Goal: Task Accomplishment & Management: Complete application form

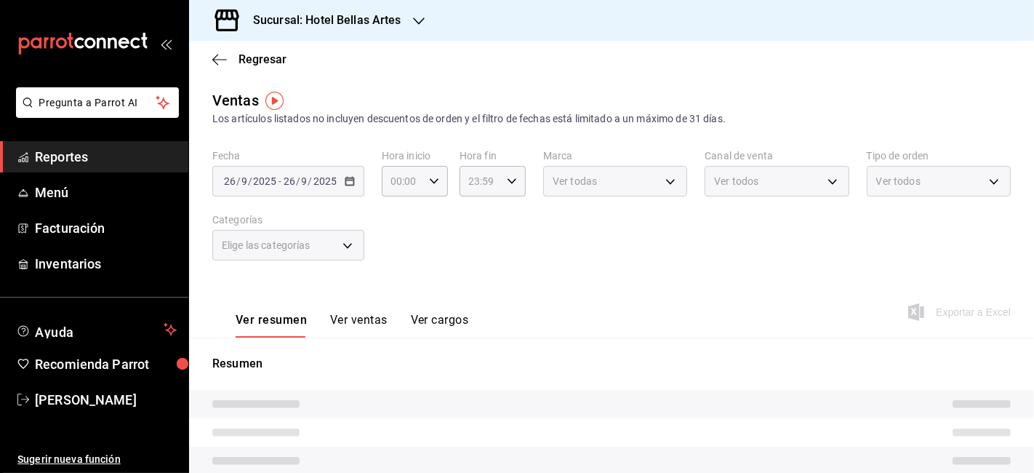
type input "15:00"
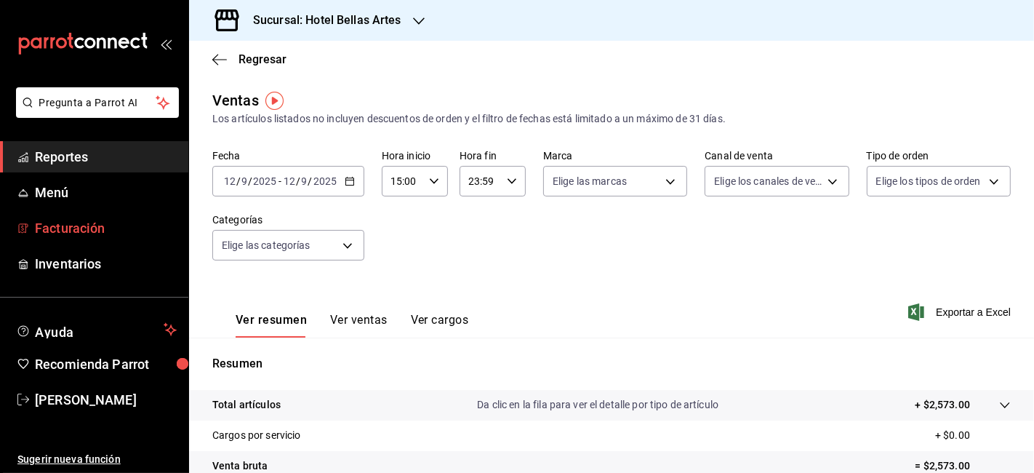
click at [65, 227] on span "Facturación" at bounding box center [106, 228] width 142 height 20
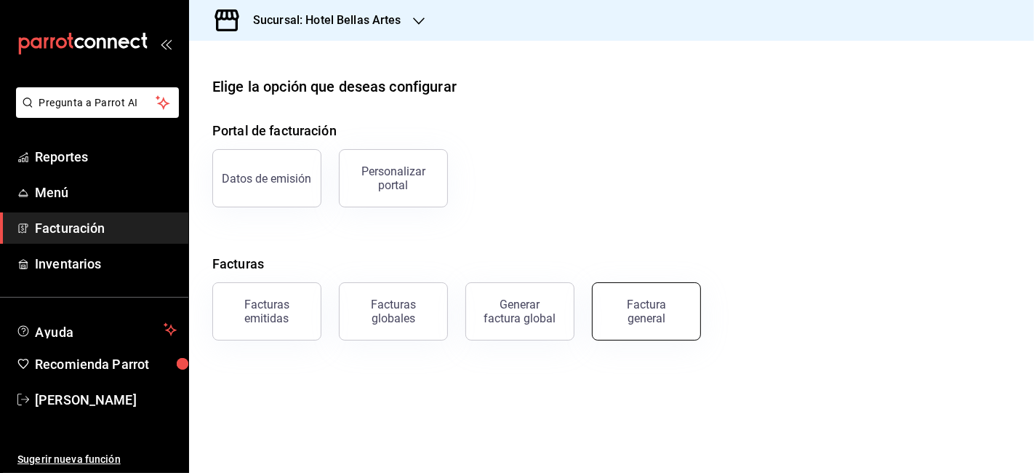
click at [677, 316] on div "Factura general" at bounding box center [646, 311] width 73 height 28
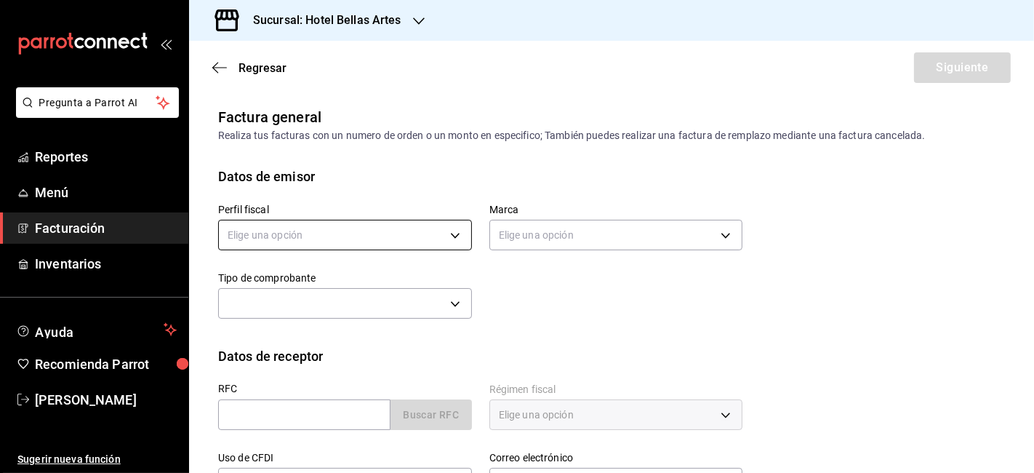
click at [409, 235] on body "Pregunta a Parrot AI Reportes Menú Facturación Inventarios Ayuda Recomienda Par…" at bounding box center [517, 236] width 1034 height 473
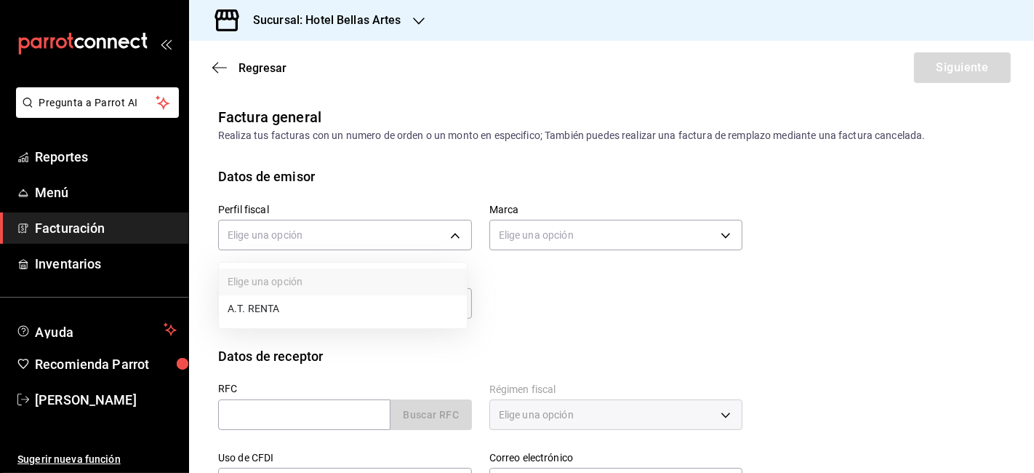
click at [303, 315] on li "A.T. RENTA" at bounding box center [343, 308] width 248 height 27
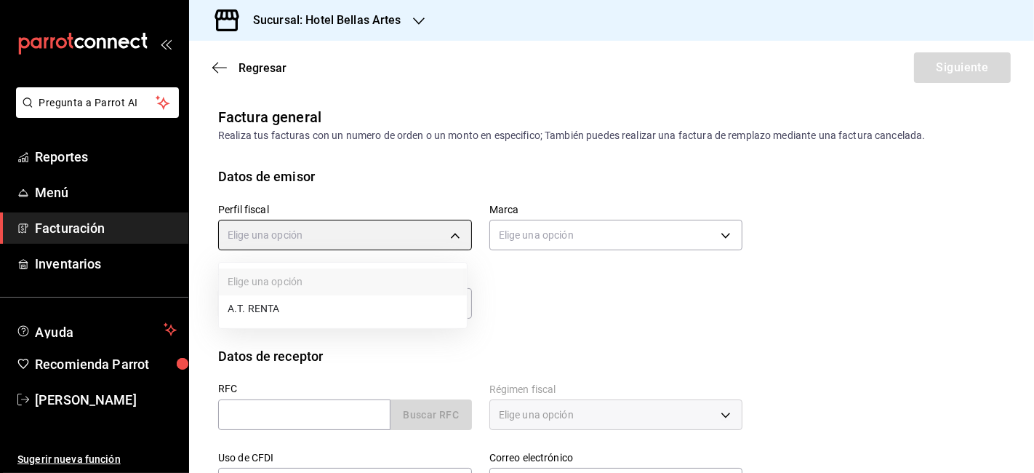
type input "a33badad-2e43-4294-88e8-a28c2814291f"
type input "99507fcf-2726-4c1a-949e-1c6d71a1bff9"
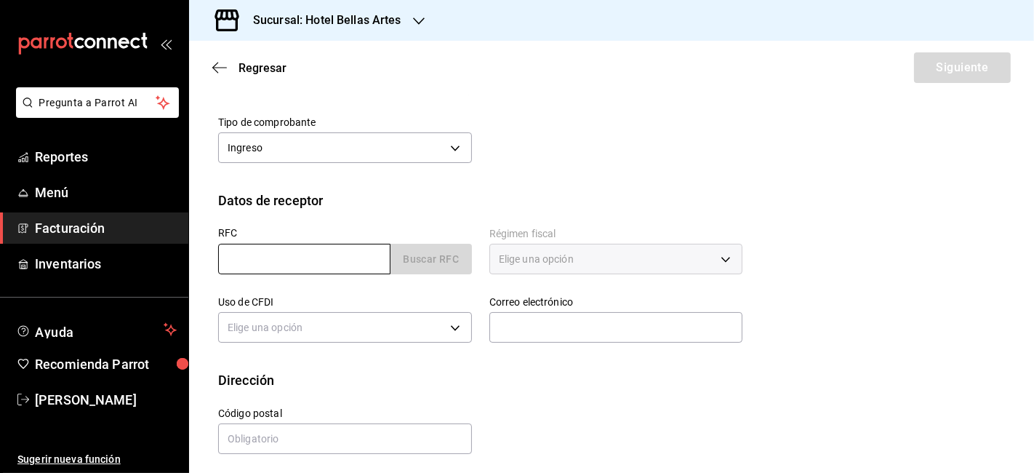
scroll to position [161, 0]
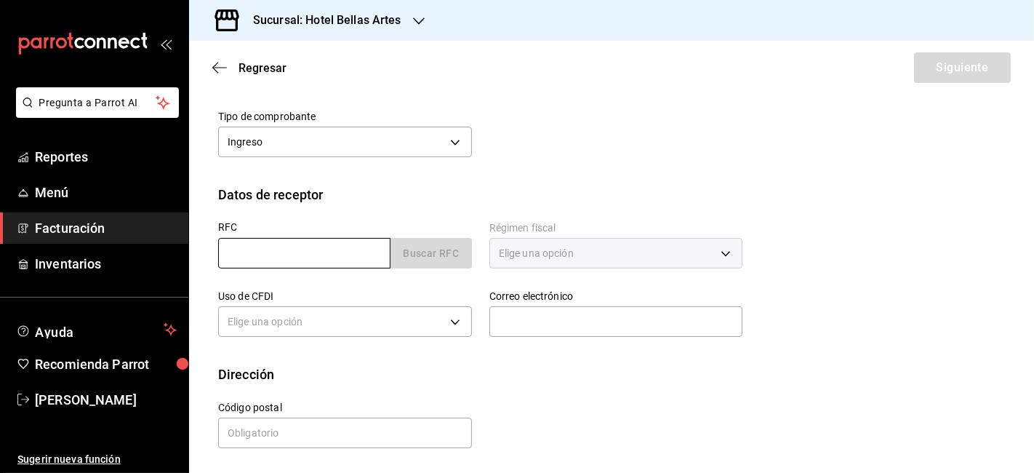
click at [324, 254] on input "text" at bounding box center [304, 253] width 172 height 31
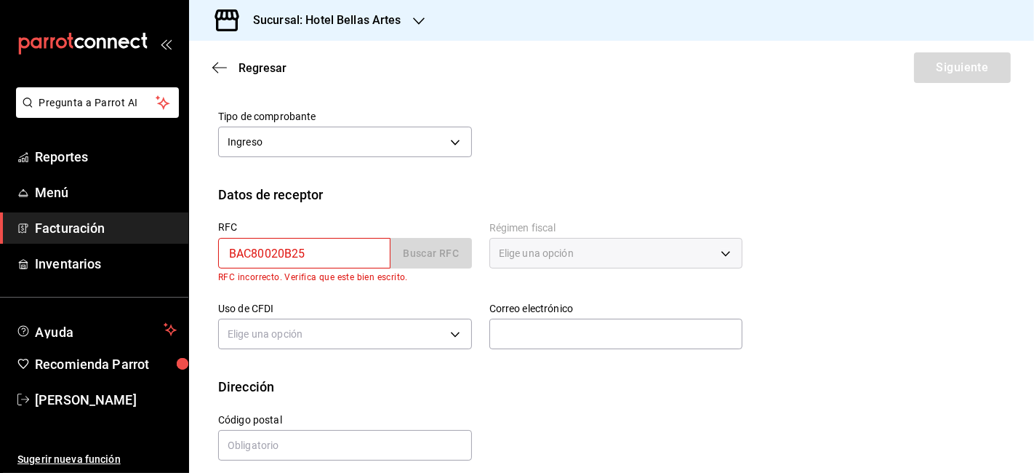
click at [388, 288] on div "Uso de CFDI Elige una opción" at bounding box center [336, 319] width 271 height 68
click at [284, 255] on input "BAC80020B25" at bounding box center [304, 253] width 172 height 31
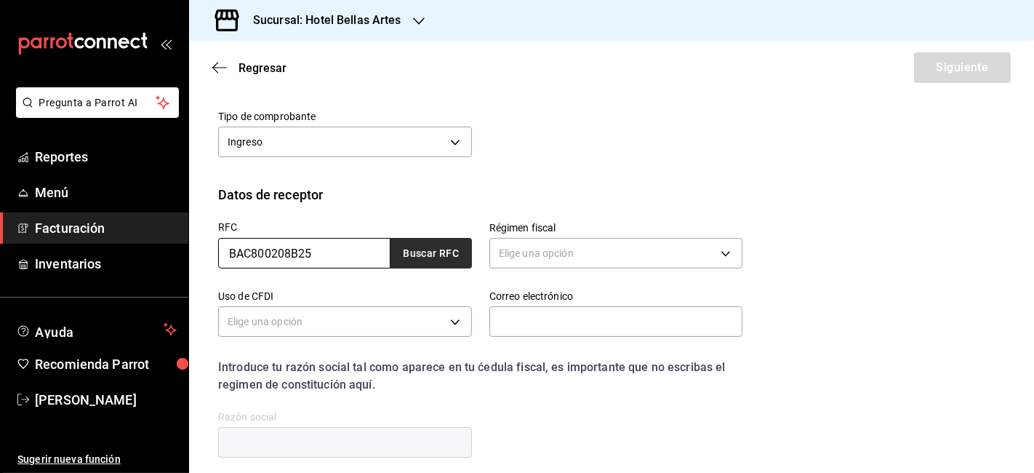
type input "BAC800208B25"
click at [422, 255] on button "Buscar RFC" at bounding box center [431, 253] width 81 height 31
click at [602, 260] on body "Pregunta a Parrot AI Reportes Menú Facturación Inventarios Ayuda Recomienda Par…" at bounding box center [517, 236] width 1034 height 473
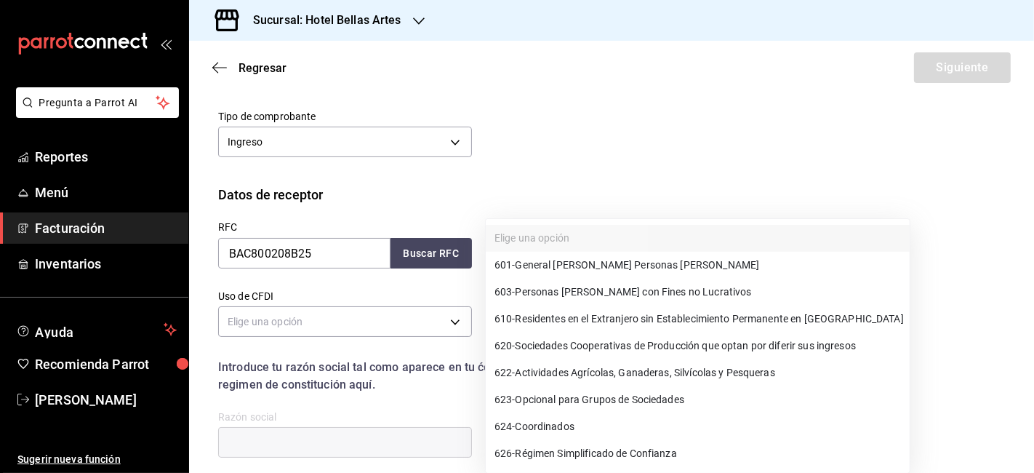
click at [708, 371] on span "622 - Actividades Agrícolas, Ganaderas, Silvícolas y Pesqueras" at bounding box center [635, 372] width 281 height 15
type input "622"
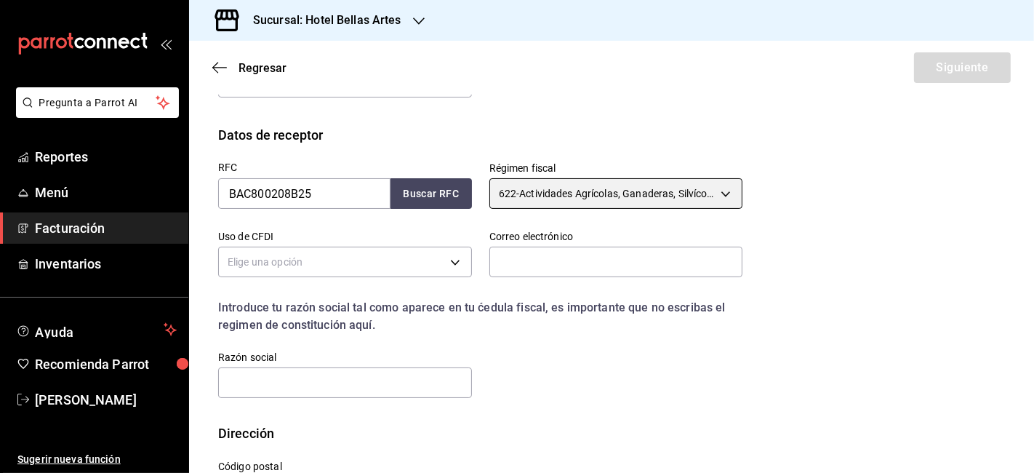
scroll to position [242, 0]
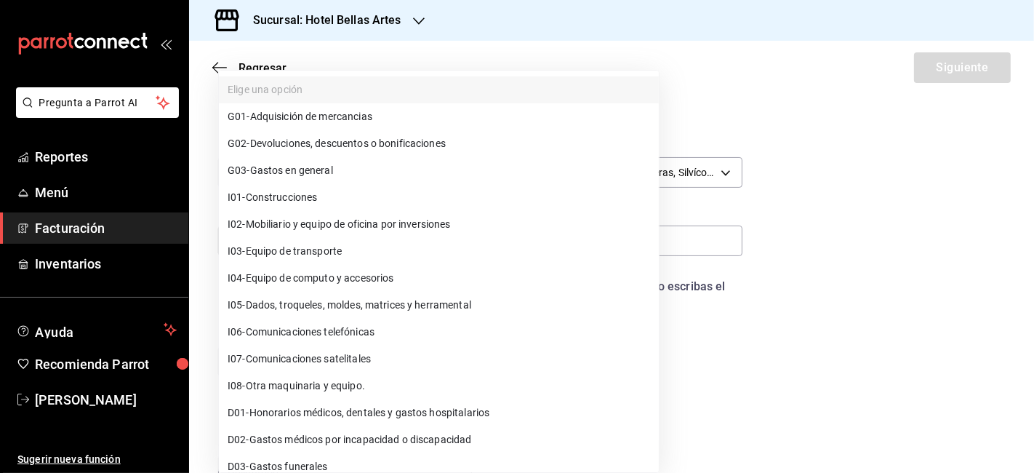
click at [358, 241] on body "Pregunta a Parrot AI Reportes Menú Facturación Inventarios Ayuda Recomienda Par…" at bounding box center [517, 236] width 1034 height 473
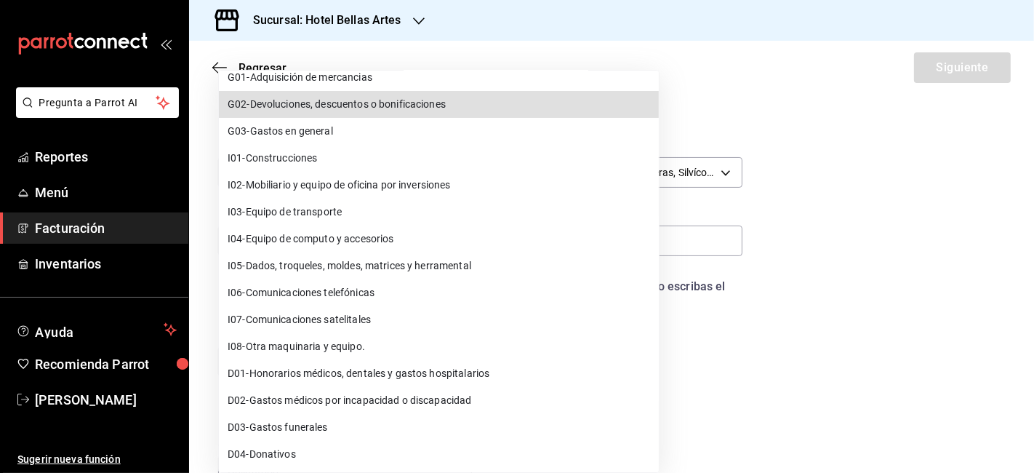
scroll to position [0, 0]
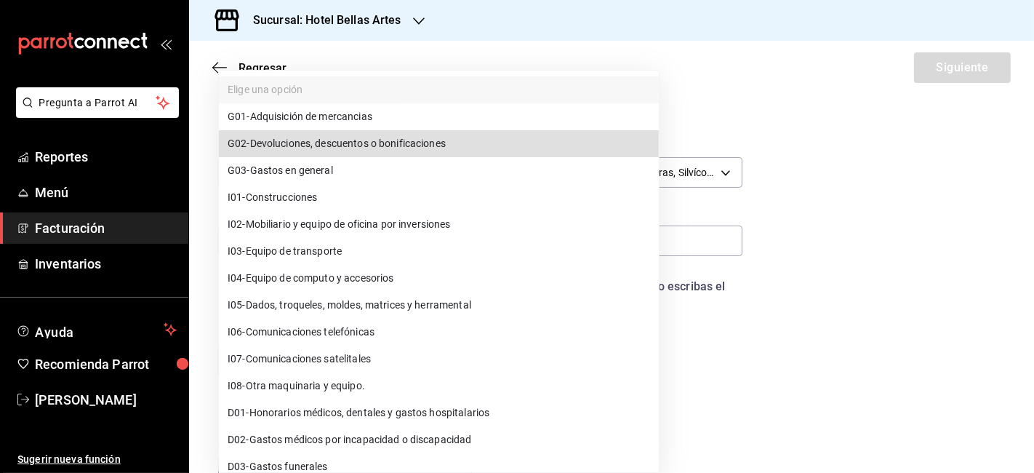
click at [330, 178] on li "G03 - Gastos en general" at bounding box center [439, 170] width 440 height 27
type input "G03"
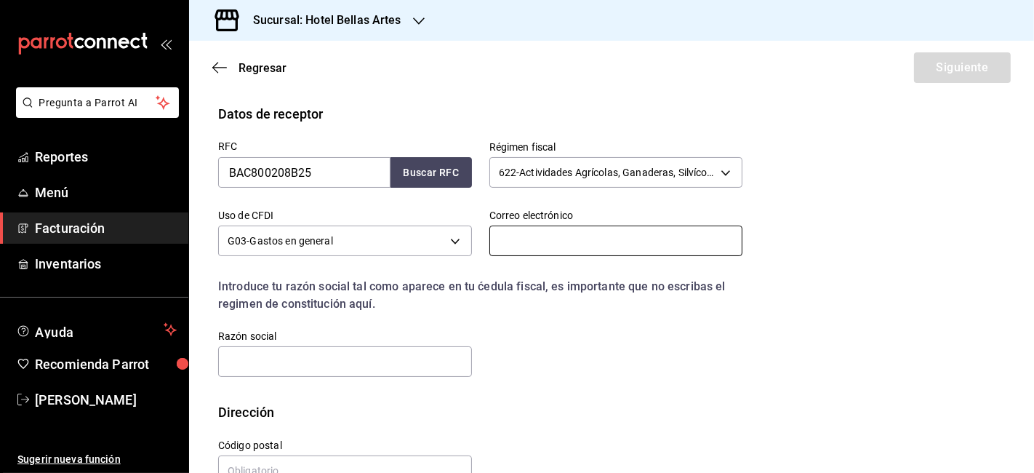
click at [623, 238] on input "text" at bounding box center [616, 240] width 254 height 31
type input "[PERSON_NAME][EMAIL_ADDRESS][PERSON_NAME][DOMAIN_NAME]"
click at [381, 346] on input "text" at bounding box center [345, 361] width 254 height 31
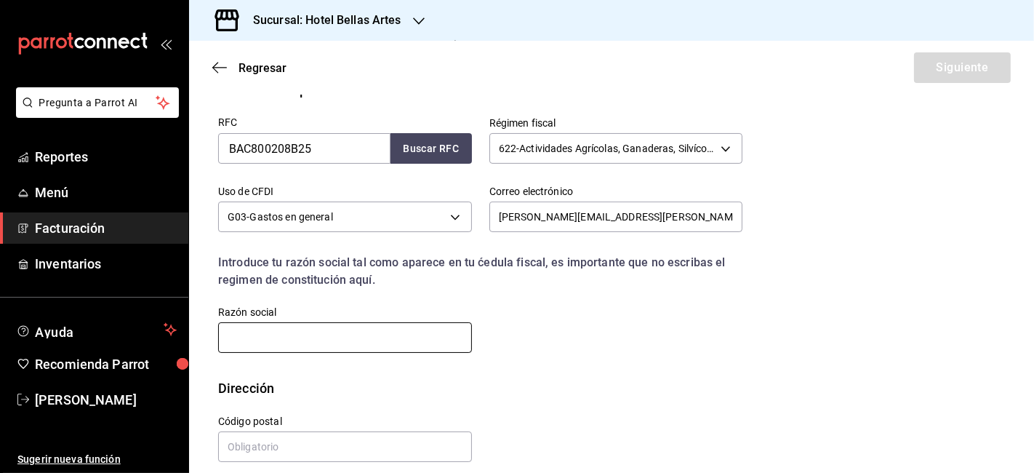
scroll to position [280, 0]
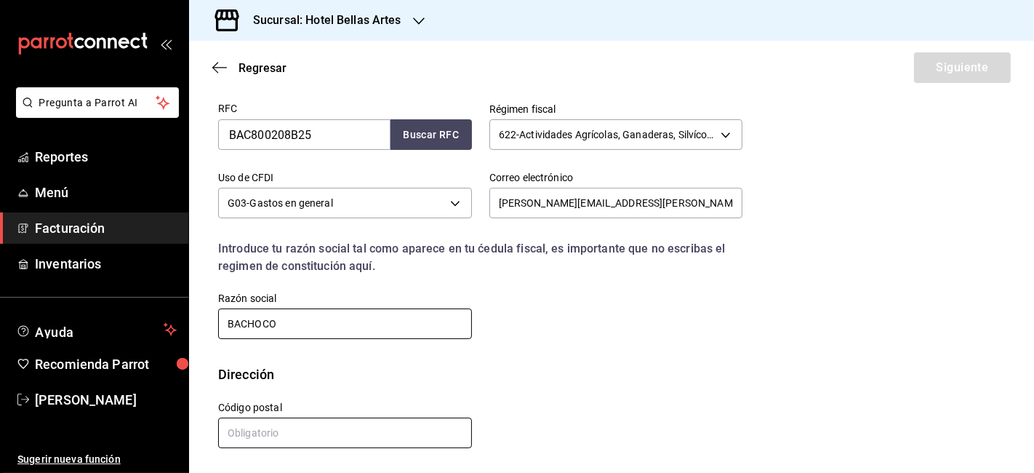
type input "BACHOCO"
click at [364, 432] on input "text" at bounding box center [345, 432] width 254 height 31
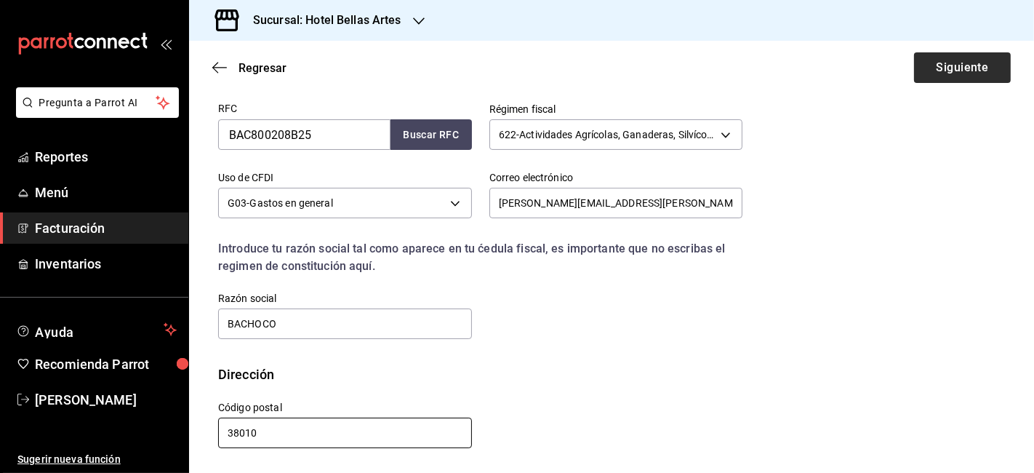
type input "38010"
click at [929, 76] on button "Siguiente" at bounding box center [962, 67] width 97 height 31
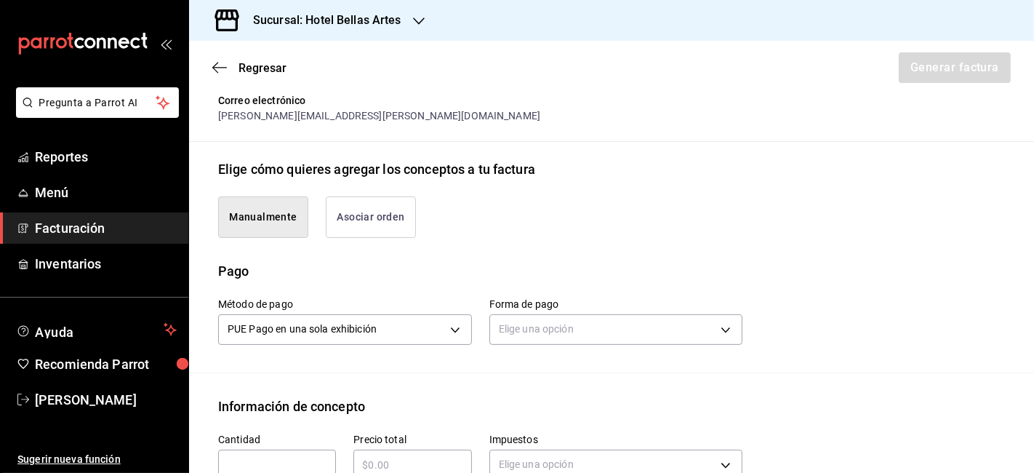
drag, startPoint x: 388, startPoint y: 223, endPoint x: 404, endPoint y: 214, distance: 18.0
click at [391, 223] on button "Asociar orden" at bounding box center [371, 216] width 90 height 41
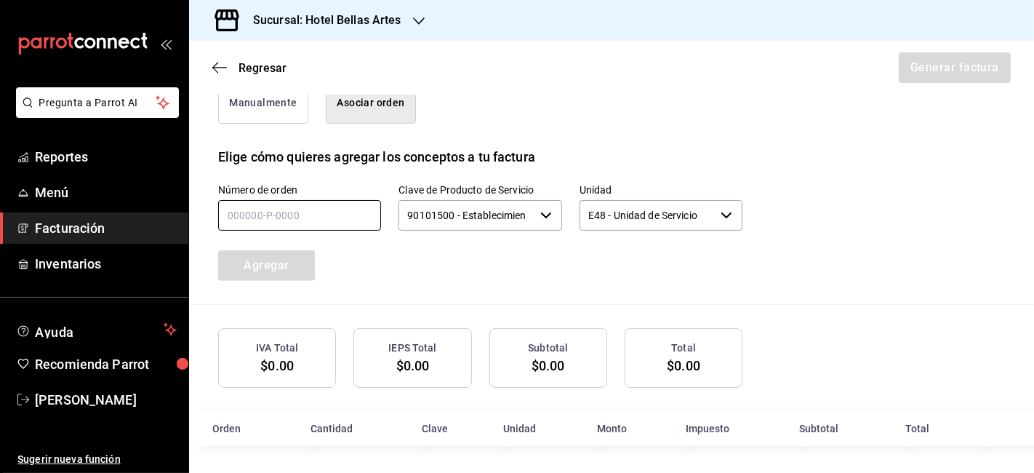
scroll to position [394, 0]
click at [321, 216] on input "text" at bounding box center [299, 215] width 163 height 31
type input "160925-P-0026"
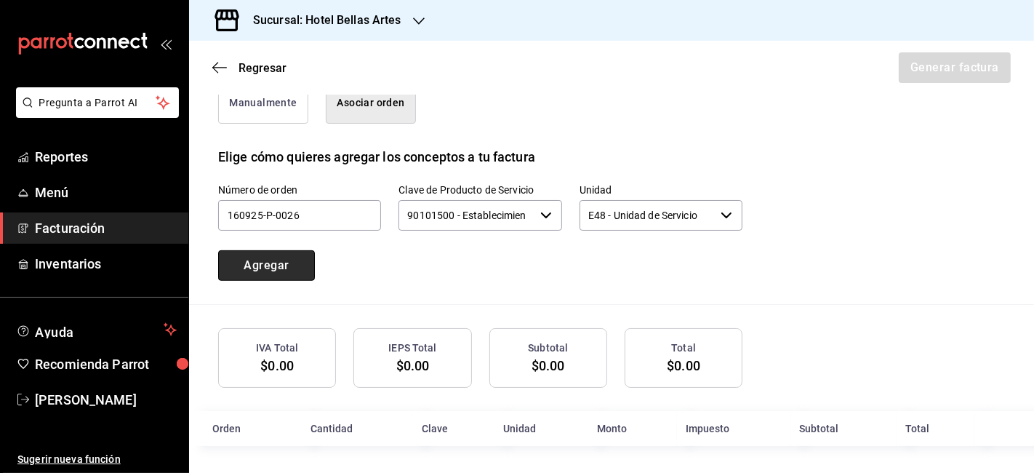
click at [295, 269] on button "Agregar" at bounding box center [266, 265] width 97 height 31
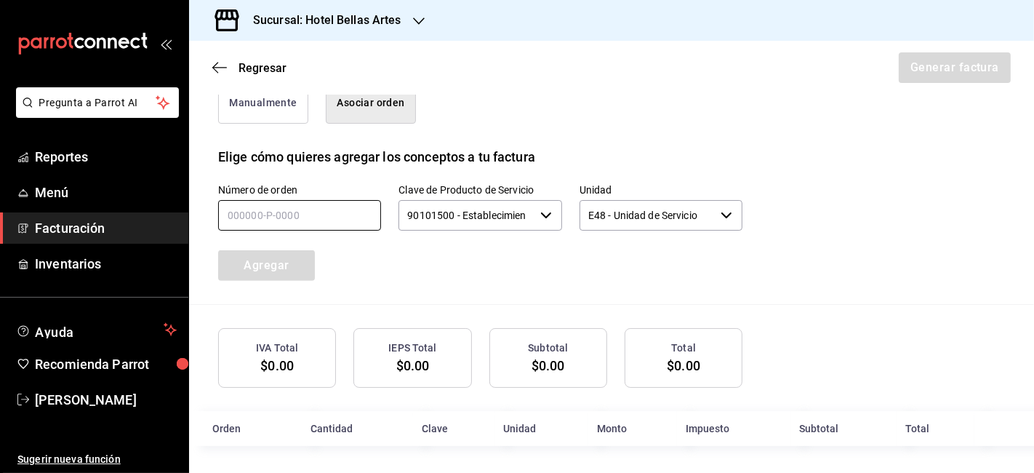
click at [327, 219] on input "text" at bounding box center [299, 215] width 163 height 31
type input "160925-P-0026"
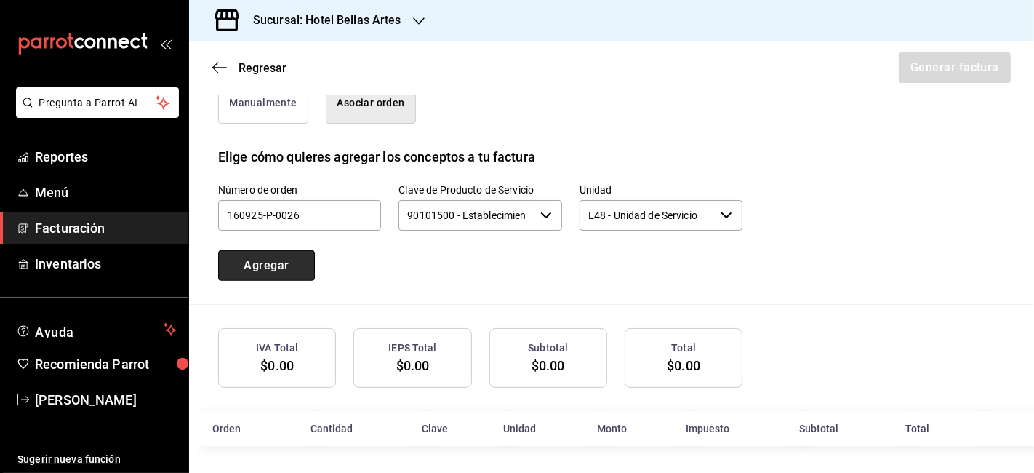
click at [295, 267] on button "Agregar" at bounding box center [266, 265] width 97 height 31
click at [254, 71] on span "Regresar" at bounding box center [263, 68] width 48 height 14
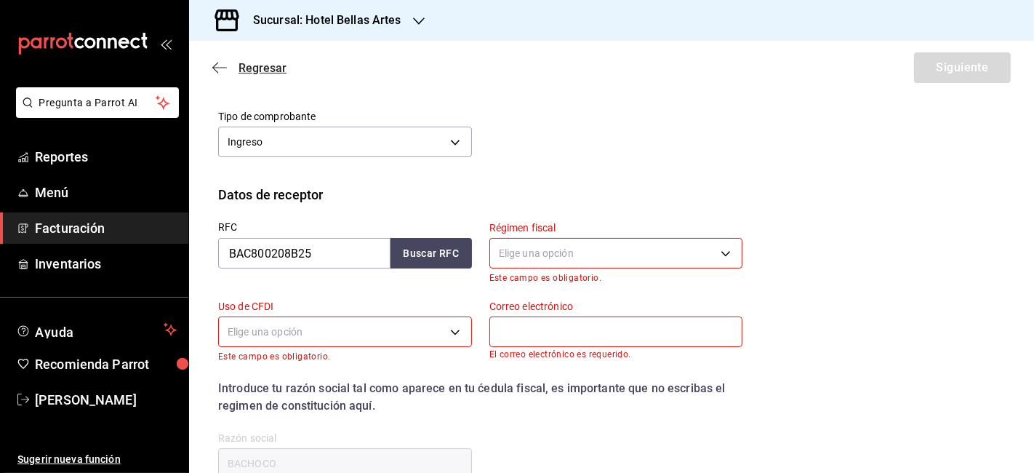
click at [262, 70] on span "Regresar" at bounding box center [263, 68] width 48 height 14
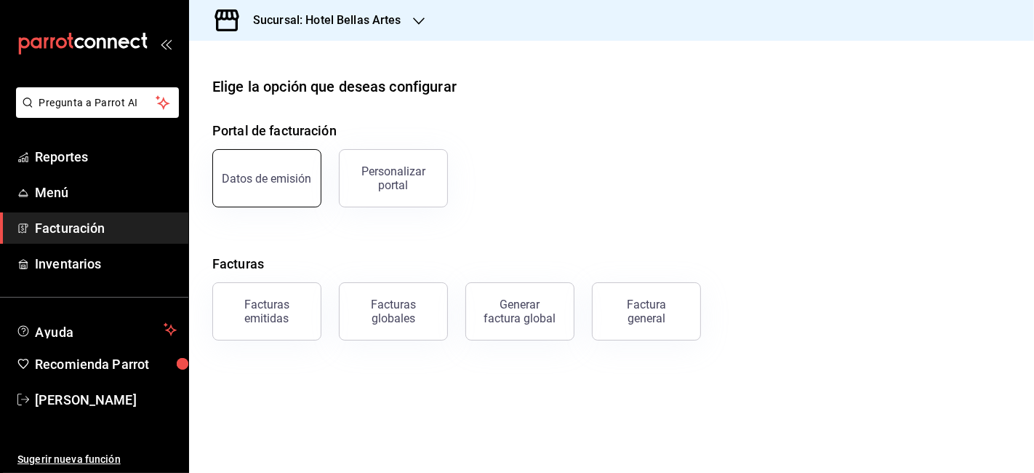
click at [299, 178] on div "Datos de emisión" at bounding box center [267, 179] width 89 height 14
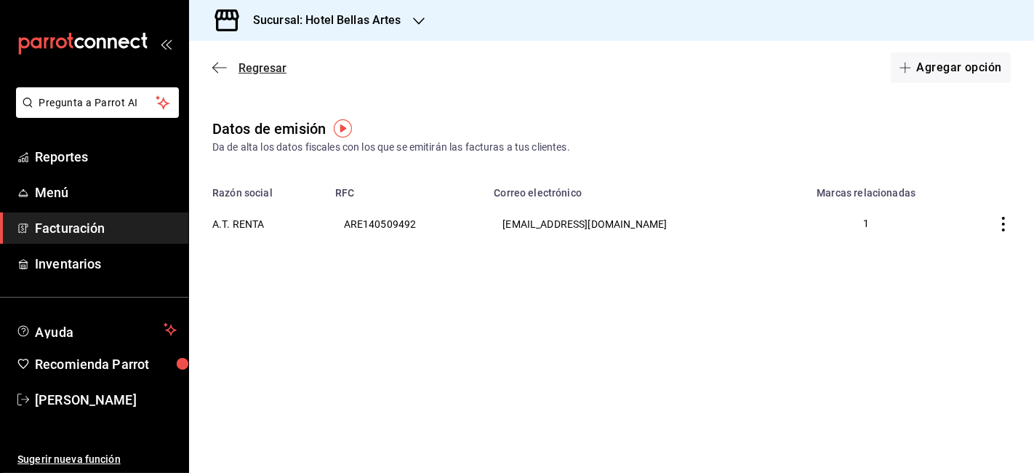
click at [241, 61] on span "Regresar" at bounding box center [263, 68] width 48 height 14
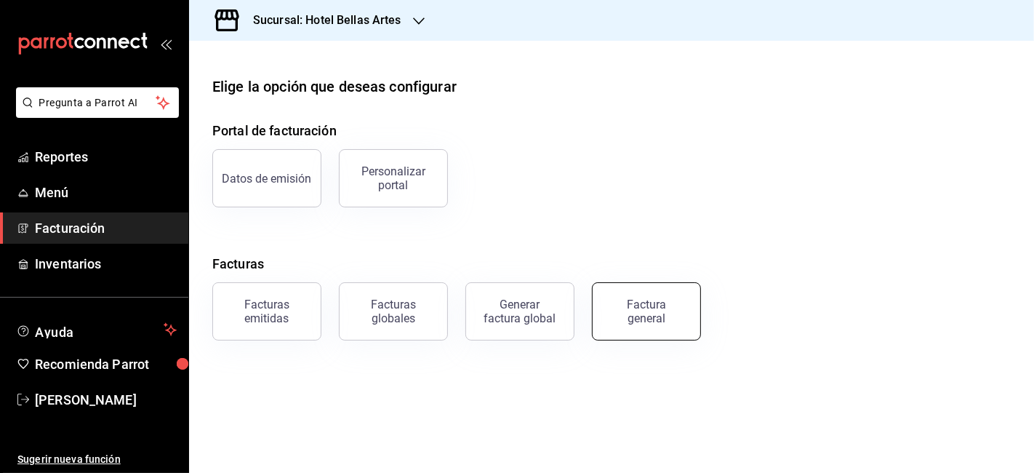
click at [655, 310] on div "Factura general" at bounding box center [646, 311] width 73 height 28
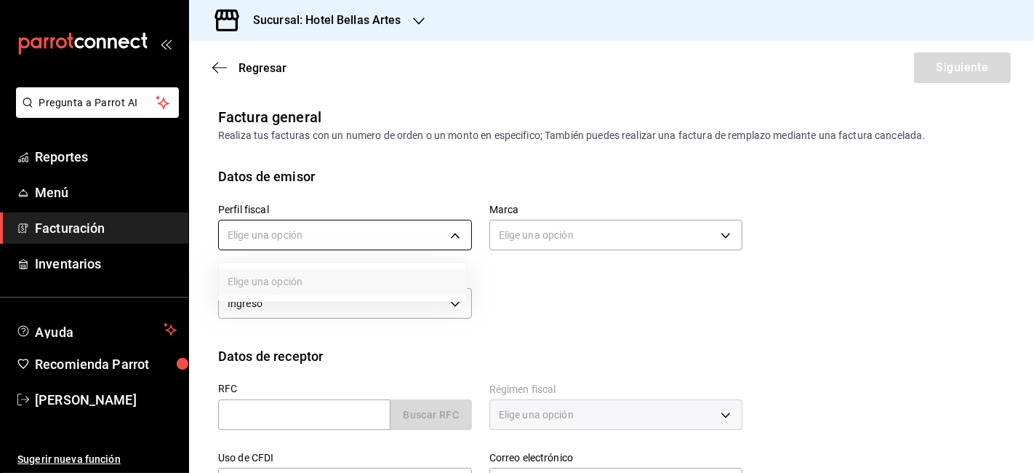
click at [400, 241] on body "Pregunta a Parrot AI Reportes Menú Facturación Inventarios Ayuda Recomienda Par…" at bounding box center [517, 236] width 1034 height 473
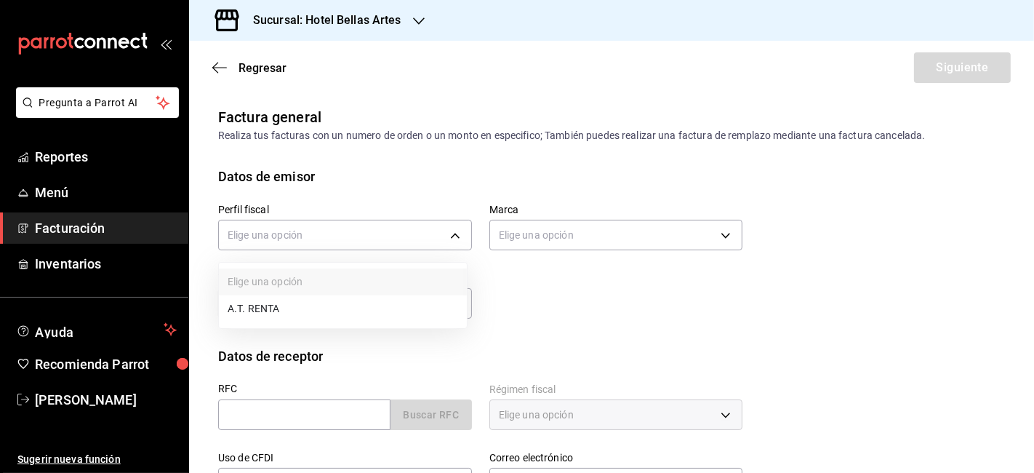
click at [305, 302] on li "A.T. RENTA" at bounding box center [343, 308] width 248 height 27
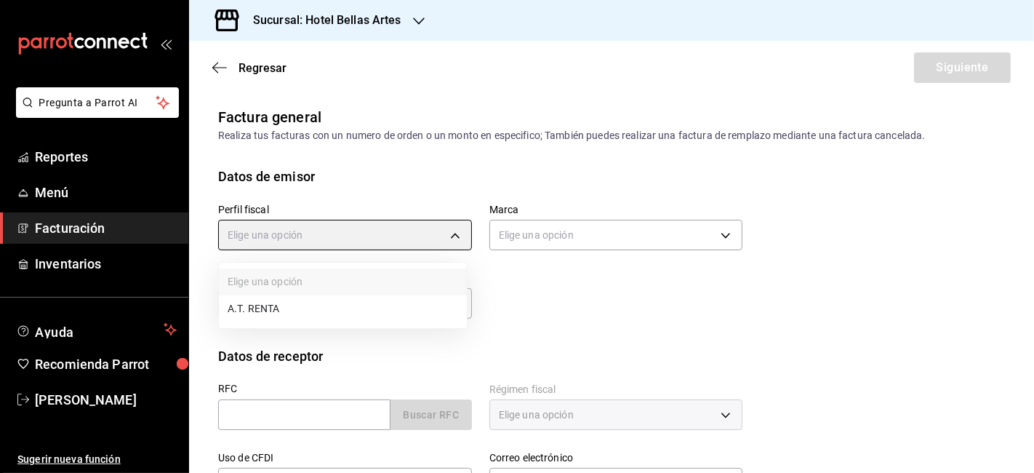
type input "a33badad-2e43-4294-88e8-a28c2814291f"
type input "99507fcf-2726-4c1a-949e-1c6d71a1bff9"
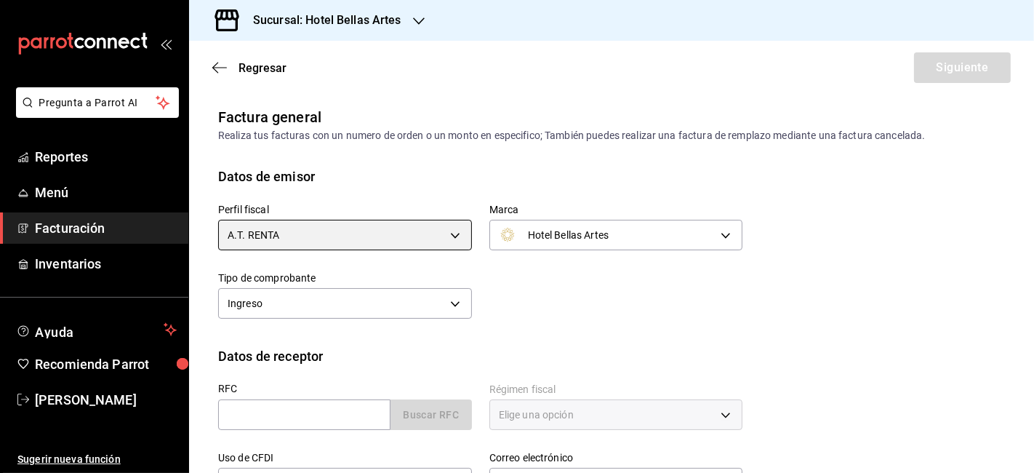
scroll to position [161, 0]
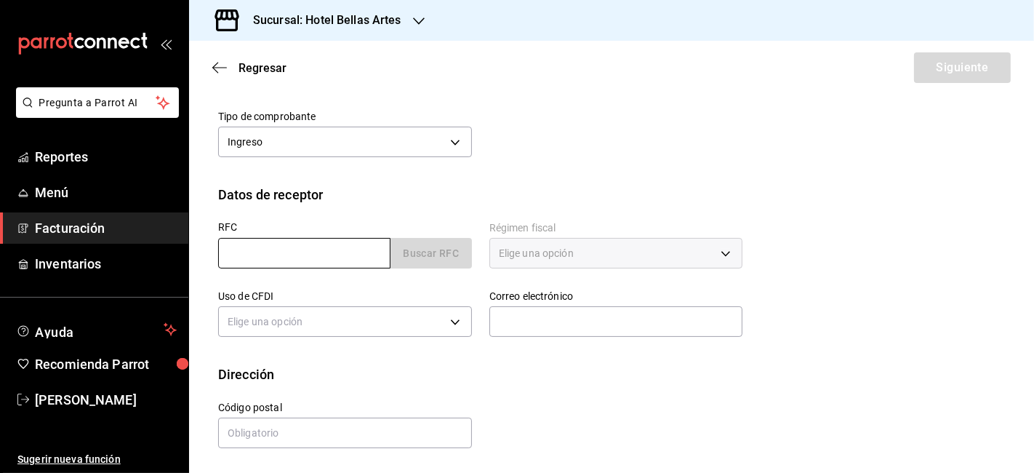
click at [293, 260] on input "text" at bounding box center [304, 253] width 172 height 31
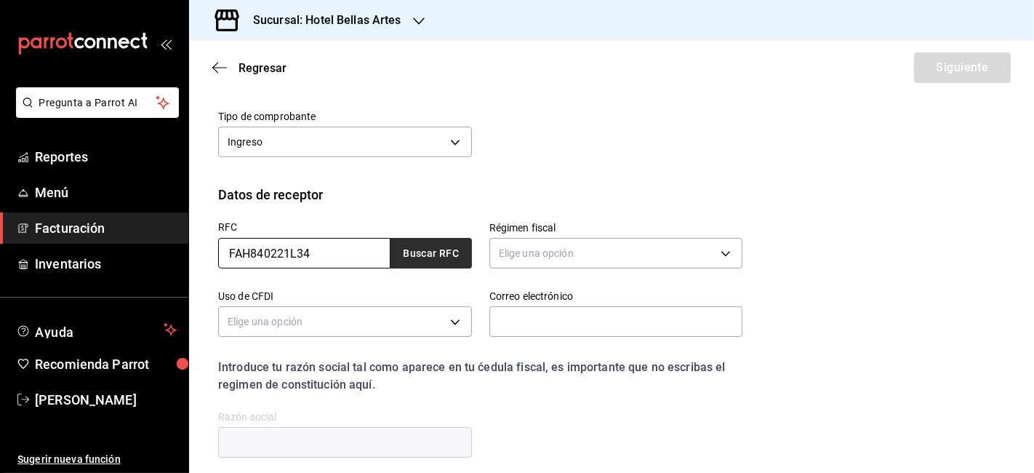
type input "FAH840221L34"
click at [439, 250] on button "Buscar RFC" at bounding box center [431, 253] width 81 height 31
type input "603"
type input "G03"
type input "[EMAIL_ADDRESS][DOMAIN_NAME]"
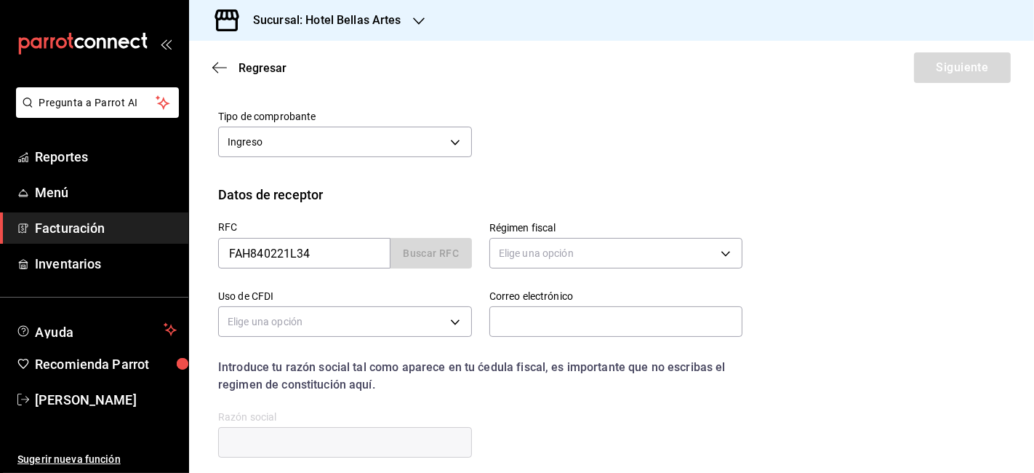
type input "06000"
type input "FUNDACION [PERSON_NAME] Y DE LA LAMA"
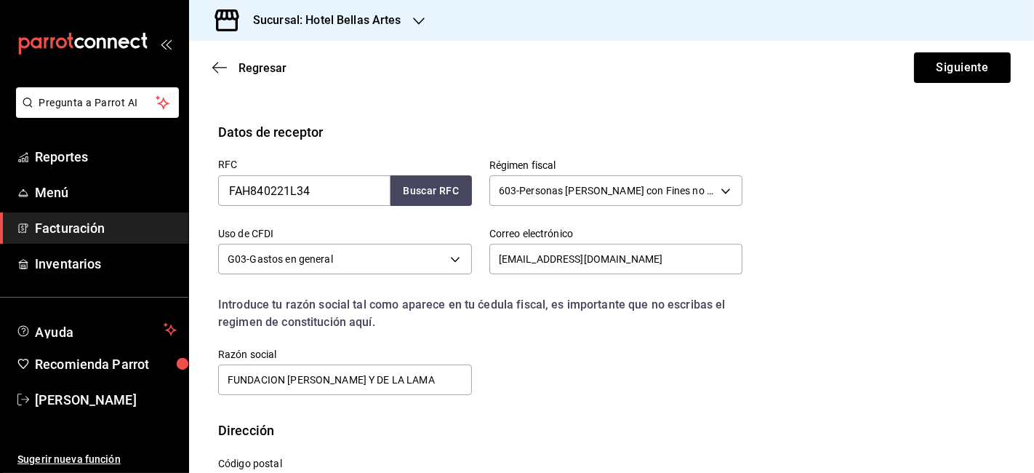
scroll to position [199, 0]
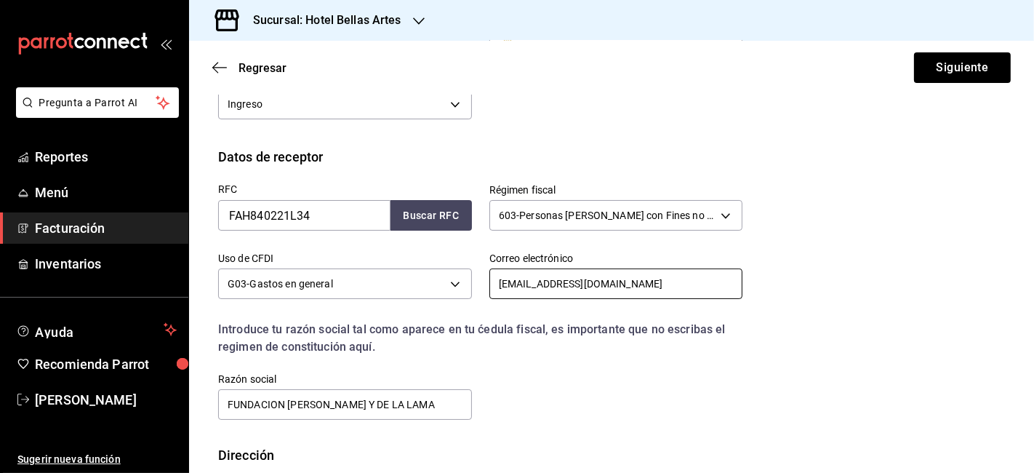
drag, startPoint x: 620, startPoint y: 289, endPoint x: 473, endPoint y: 281, distance: 147.9
click at [473, 281] on div "Correo electrónico [EMAIL_ADDRESS][DOMAIN_NAME]" at bounding box center [607, 269] width 271 height 68
paste input "vpichardo@fah"
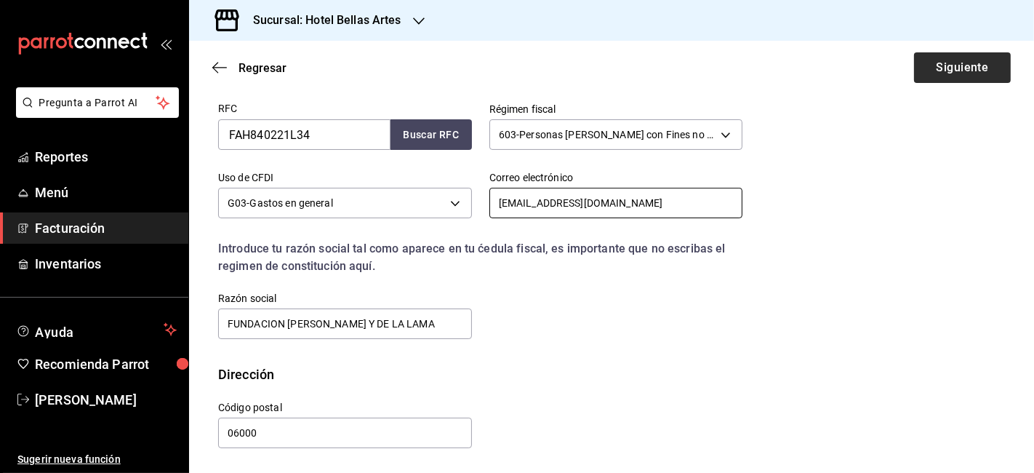
type input "[EMAIL_ADDRESS][DOMAIN_NAME]"
click at [972, 61] on button "Siguiente" at bounding box center [962, 67] width 97 height 31
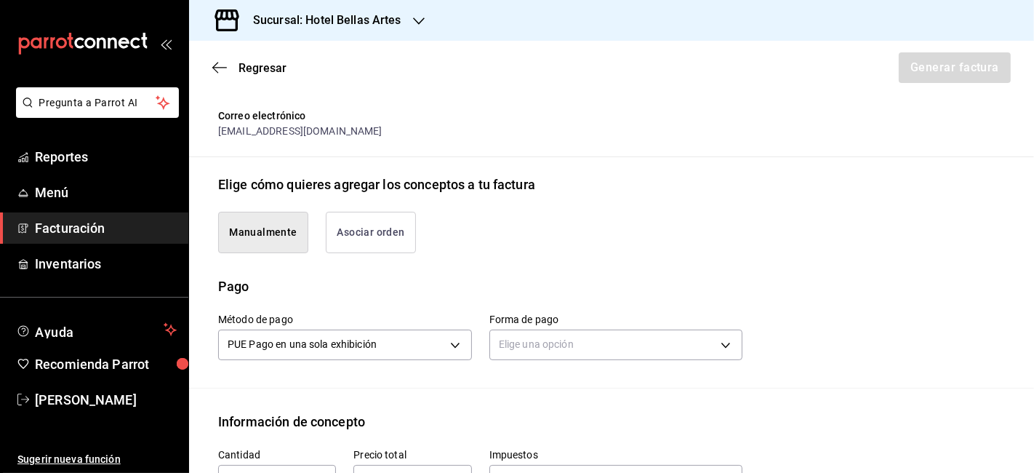
click at [388, 247] on button "Asociar orden" at bounding box center [371, 232] width 90 height 41
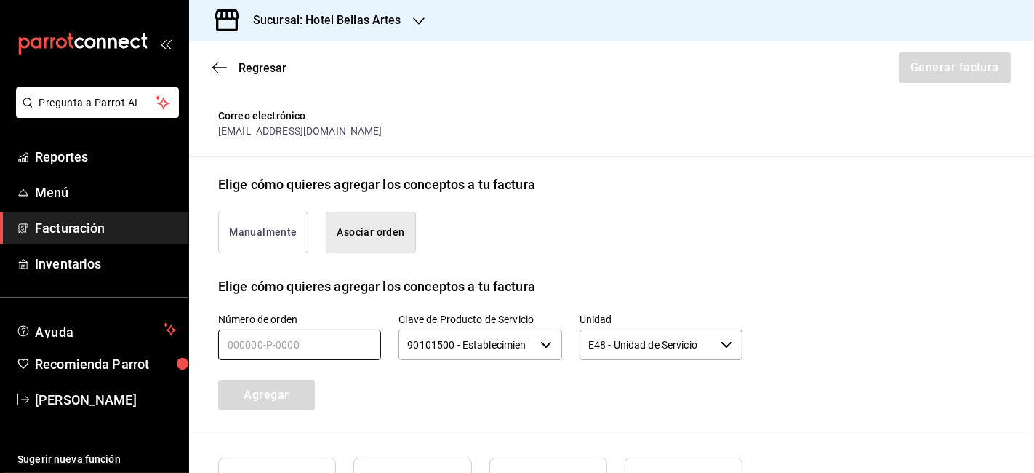
click at [303, 342] on input "text" at bounding box center [299, 344] width 163 height 31
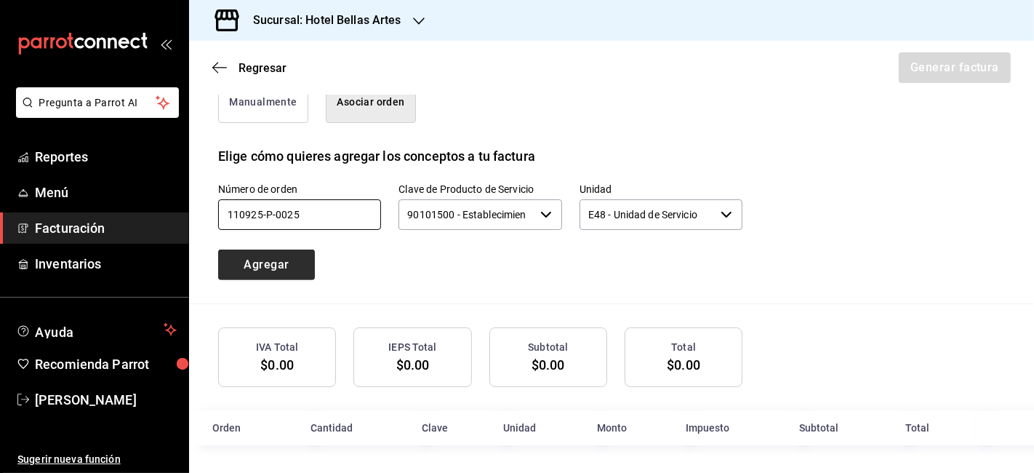
type input "110925-p-0025"
click at [283, 268] on button "Agregar" at bounding box center [266, 264] width 97 height 31
click at [300, 202] on input "text" at bounding box center [299, 214] width 163 height 31
type input "100925-p-0022"
click at [293, 266] on button "Agregar" at bounding box center [266, 264] width 97 height 31
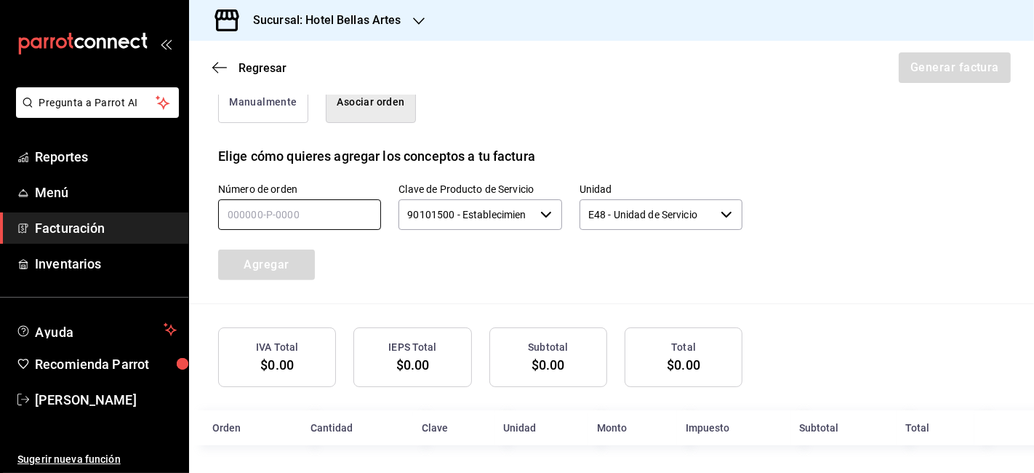
click at [321, 207] on input "text" at bounding box center [299, 214] width 163 height 31
click at [290, 213] on input "text" at bounding box center [299, 214] width 163 height 31
click at [321, 196] on div "Número de orden" at bounding box center [299, 207] width 163 height 49
click at [321, 213] on input "text" at bounding box center [299, 214] width 163 height 31
type input "100925-p-0022"
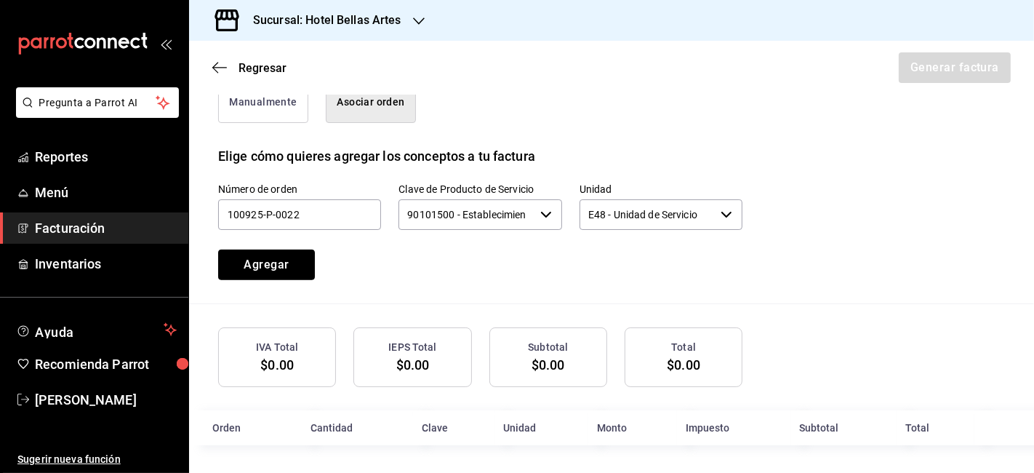
click at [279, 260] on button "Agregar" at bounding box center [266, 264] width 97 height 31
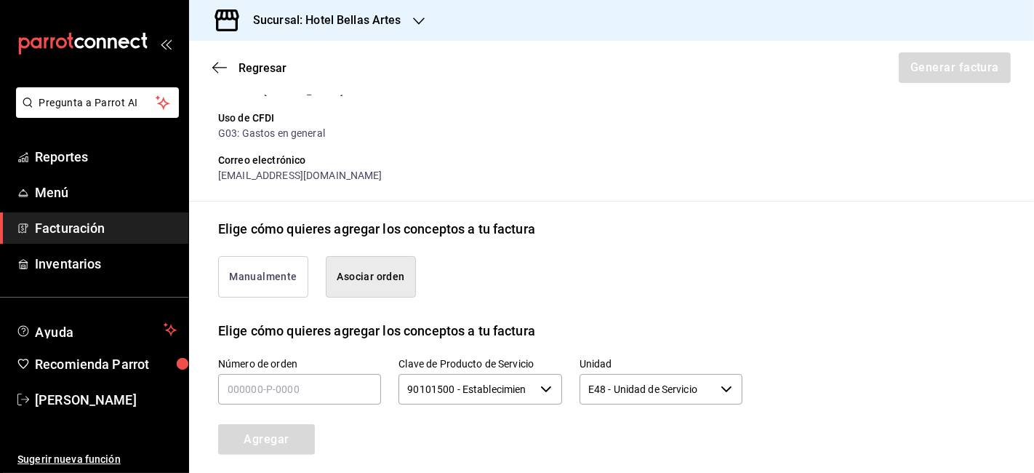
scroll to position [168, 0]
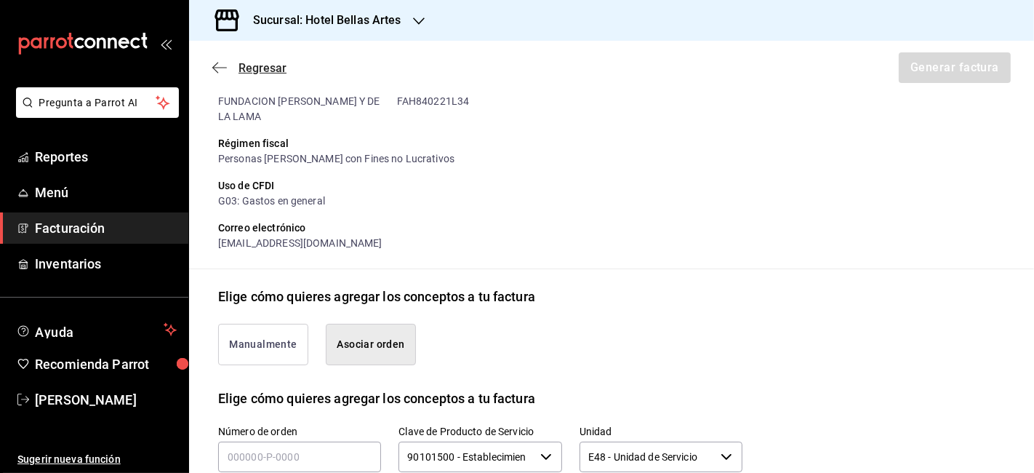
click at [271, 71] on span "Regresar" at bounding box center [263, 68] width 48 height 14
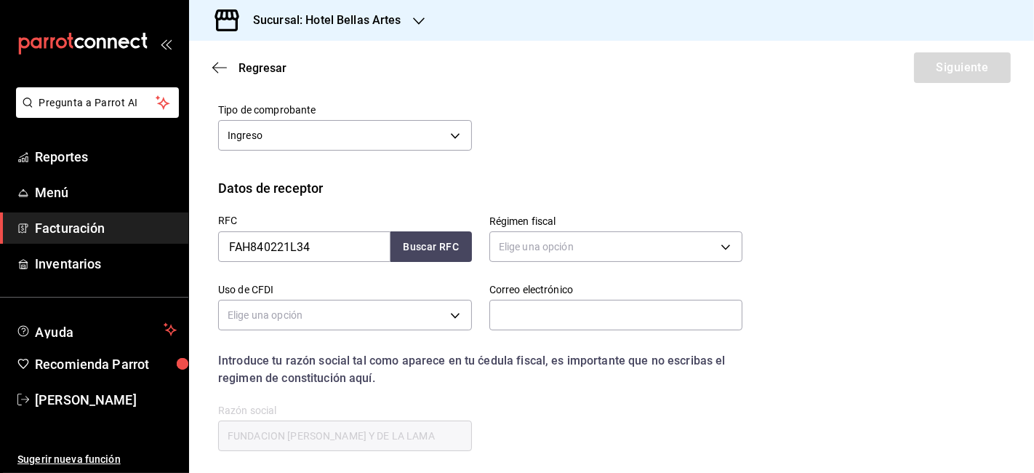
scroll to position [161, 0]
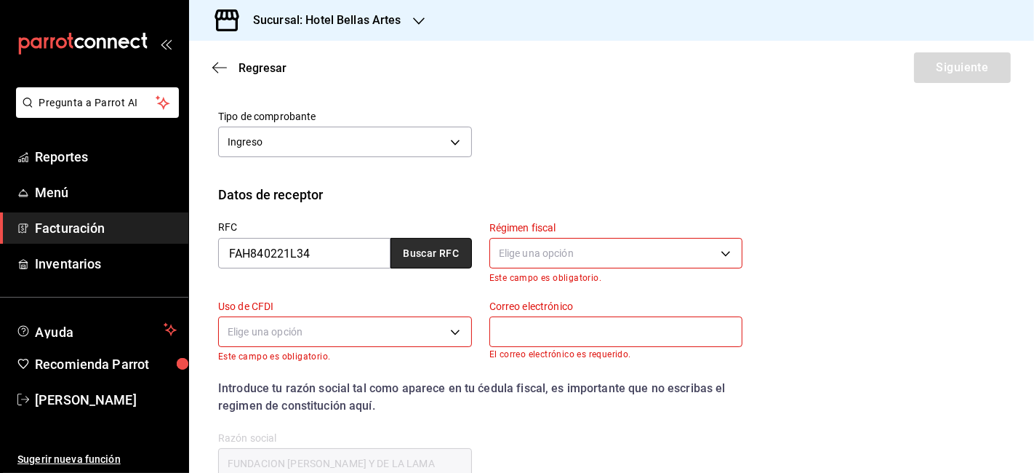
click at [447, 252] on button "Buscar RFC" at bounding box center [431, 253] width 81 height 31
type input "603"
type input "G03"
type input "[EMAIL_ADDRESS][DOMAIN_NAME]"
type input "06000"
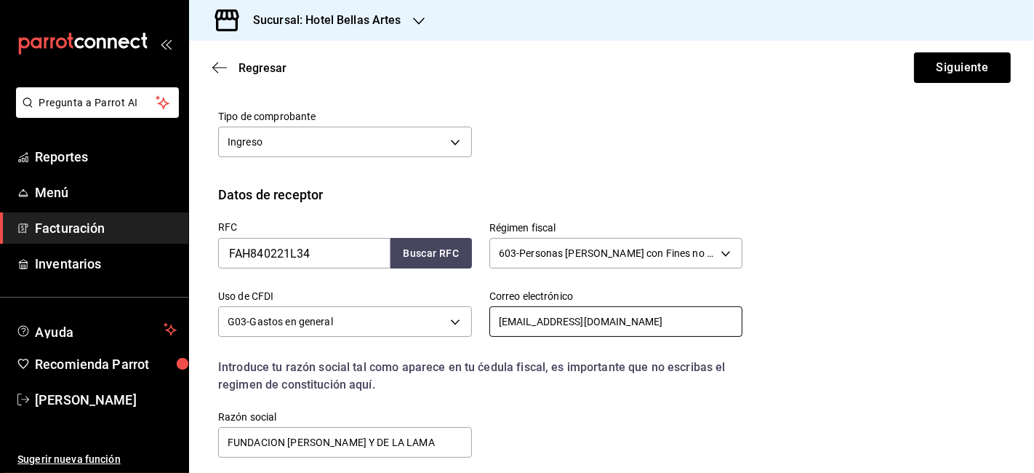
click at [635, 317] on input "[EMAIL_ADDRESS][DOMAIN_NAME]" at bounding box center [616, 321] width 254 height 31
drag, startPoint x: 637, startPoint y: 319, endPoint x: 495, endPoint y: 319, distance: 142.6
click at [495, 319] on input "[EMAIL_ADDRESS][DOMAIN_NAME]" at bounding box center [616, 321] width 254 height 31
paste input "vpichardo@fah"
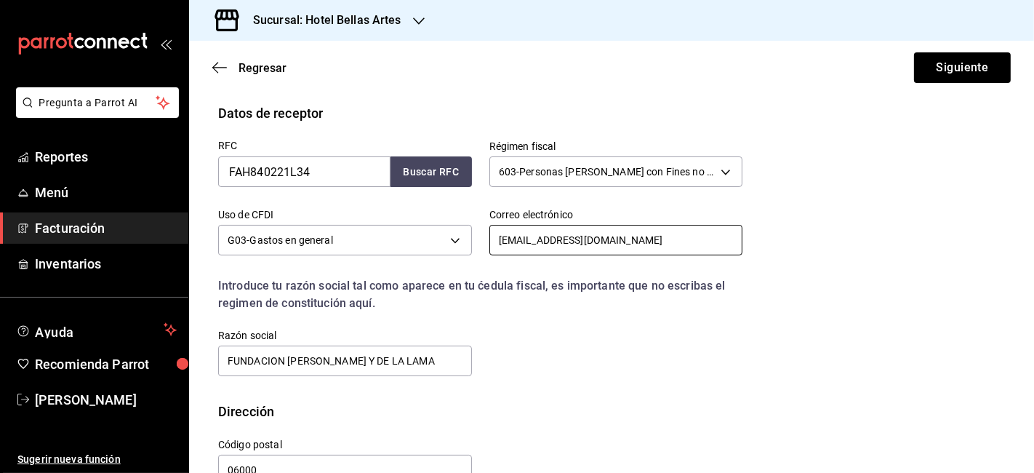
scroll to position [280, 0]
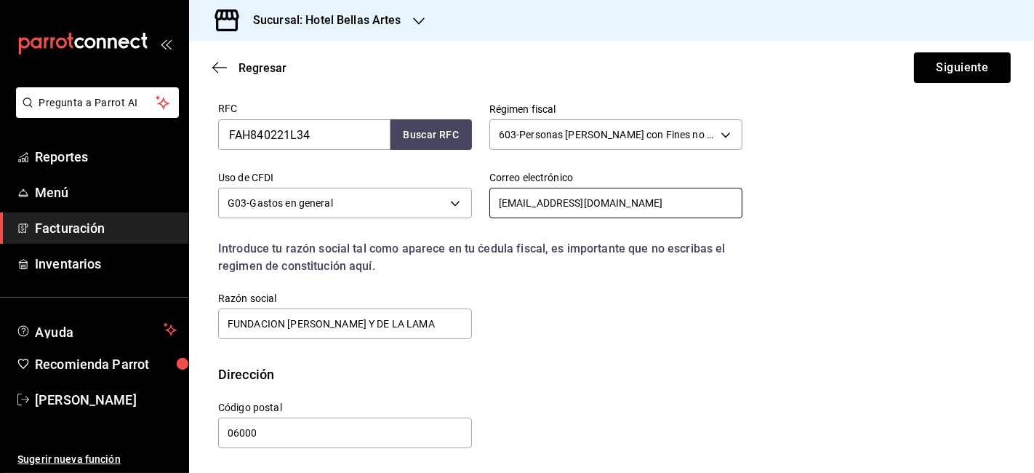
type input "[EMAIL_ADDRESS][DOMAIN_NAME]"
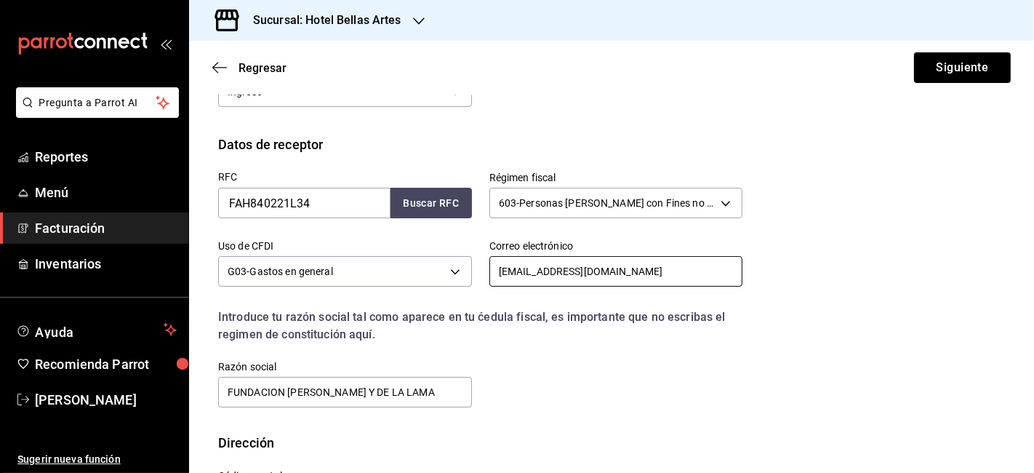
scroll to position [242, 0]
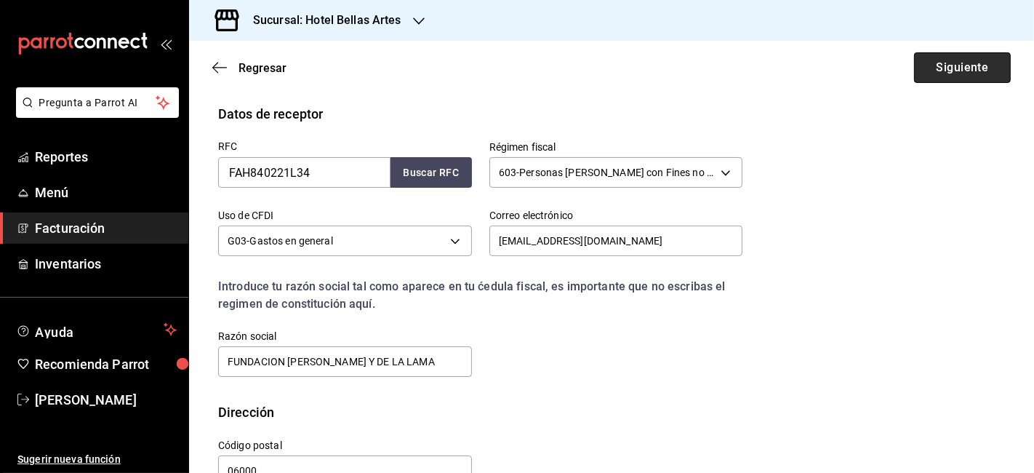
click at [975, 64] on button "Siguiente" at bounding box center [962, 67] width 97 height 31
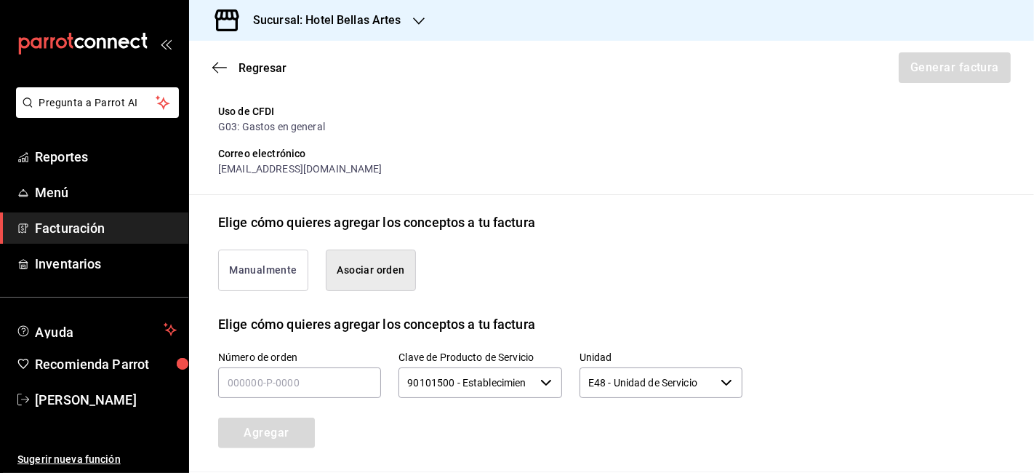
click at [270, 263] on button "Manualmente" at bounding box center [263, 269] width 90 height 41
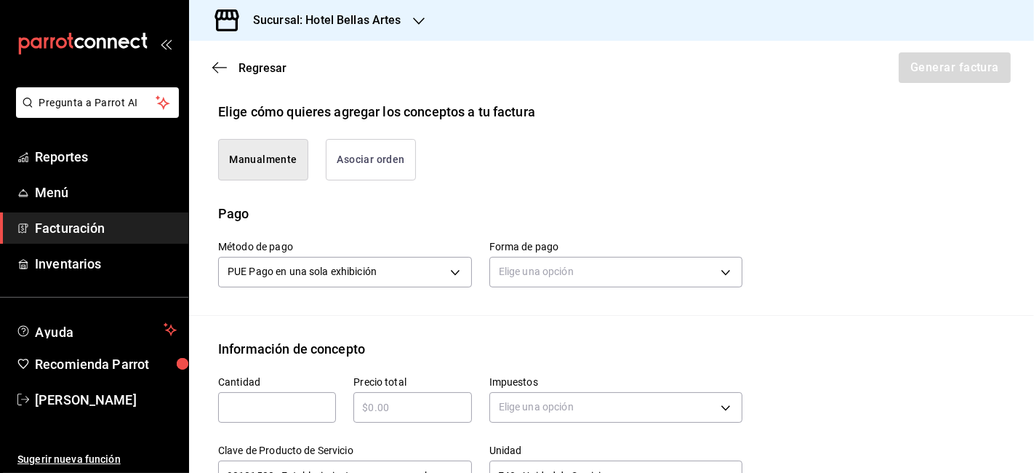
scroll to position [404, 0]
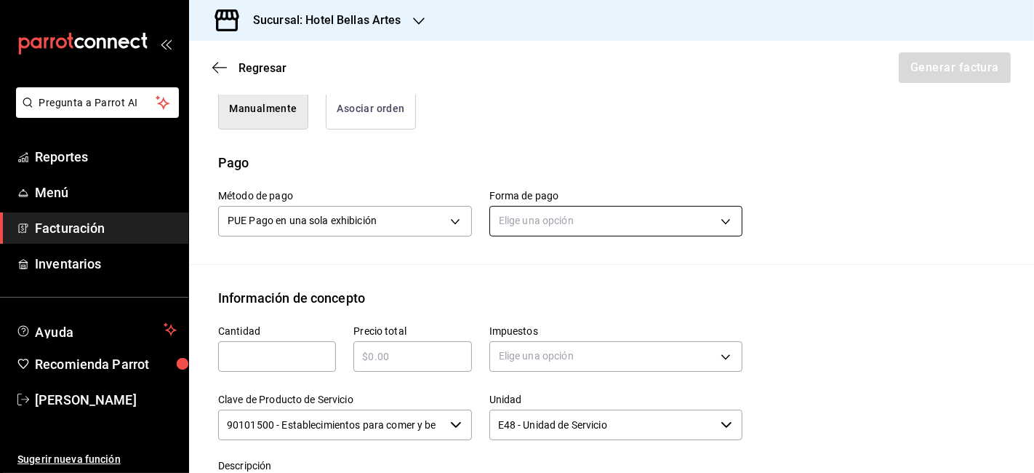
click at [660, 231] on body "Pregunta a Parrot AI Reportes Menú Facturación Inventarios Ayuda Recomienda Par…" at bounding box center [517, 236] width 1034 height 473
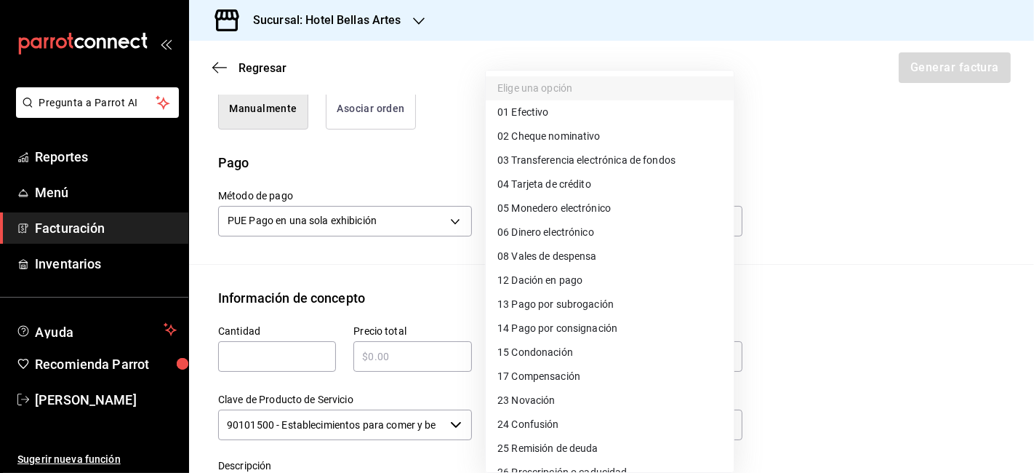
click at [577, 177] on span "04 Tarjeta de crédito" at bounding box center [544, 184] width 94 height 15
type input "04"
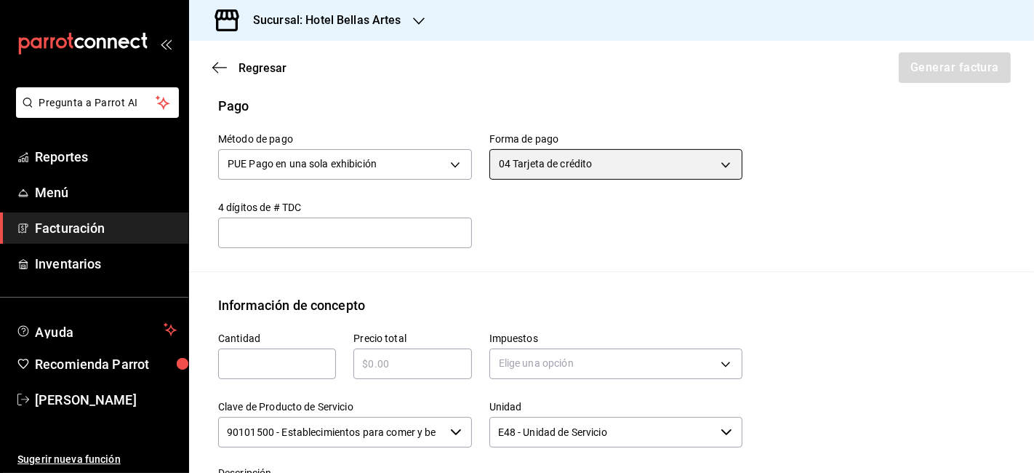
scroll to position [484, 0]
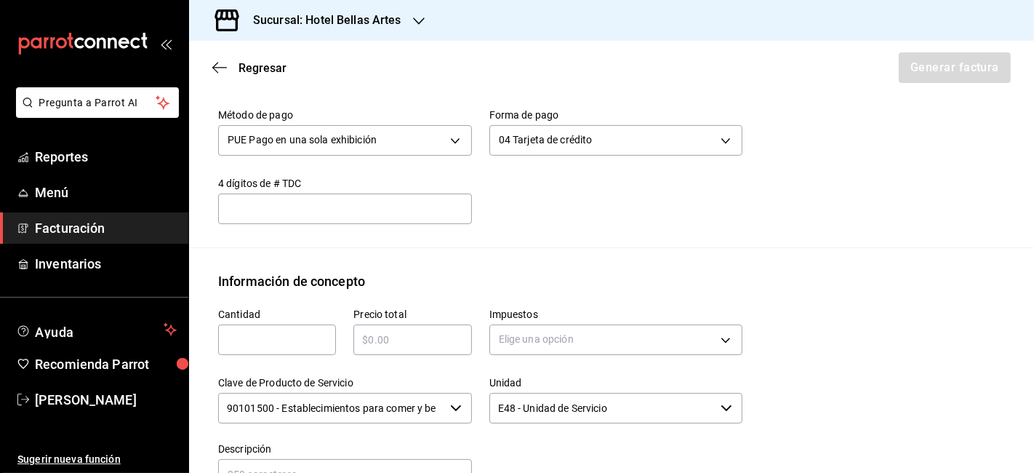
click at [274, 348] on div "​" at bounding box center [277, 339] width 118 height 31
type input "96"
click at [577, 351] on body "Pregunta a Parrot AI Reportes Menú Facturación Inventarios Ayuda Recomienda Par…" at bounding box center [517, 236] width 1034 height 473
click at [513, 429] on span "IVA 16%" at bounding box center [515, 430] width 37 height 15
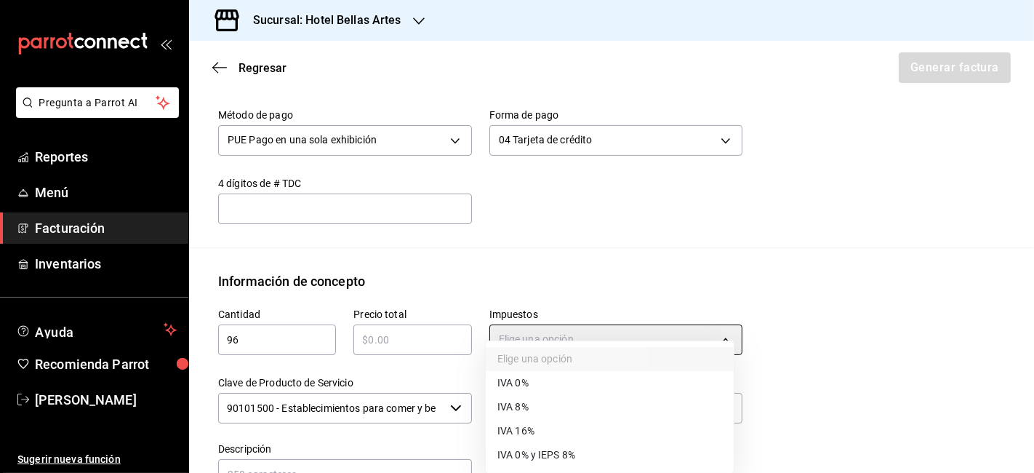
type input "IVA_16"
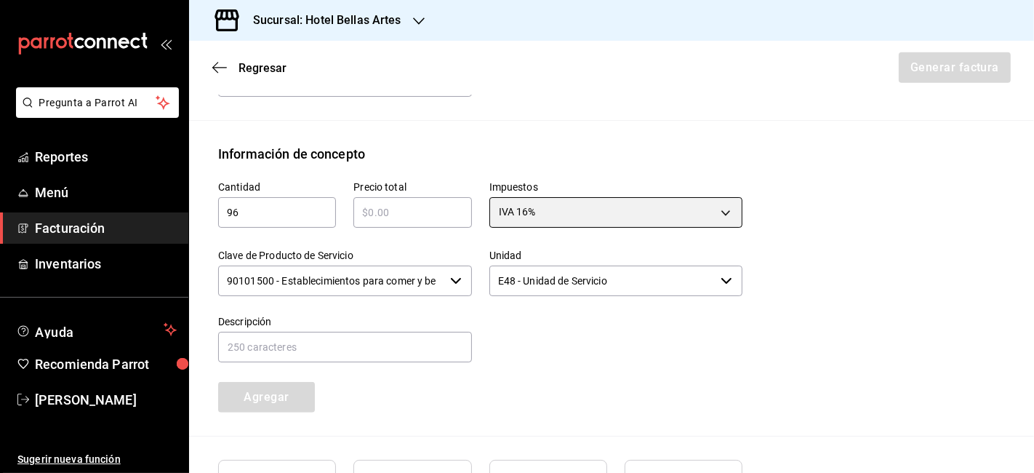
scroll to position [646, 0]
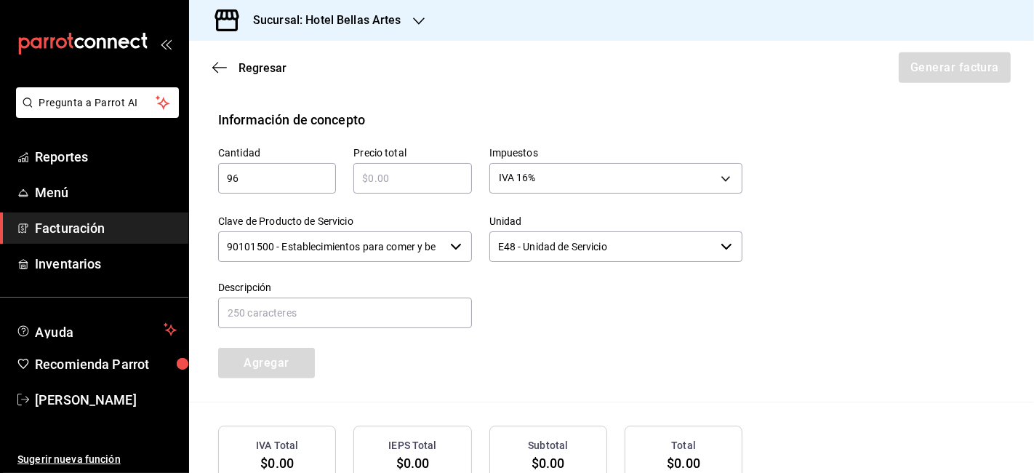
click at [489, 330] on div "Cantidad 96 ​ Precio total ​ Impuestos IVA 16% IVA_16 Clave de Producto de Serv…" at bounding box center [472, 253] width 542 height 249
click at [321, 181] on input "96" at bounding box center [277, 177] width 118 height 17
type input "1"
click at [412, 171] on input "text" at bounding box center [412, 177] width 118 height 17
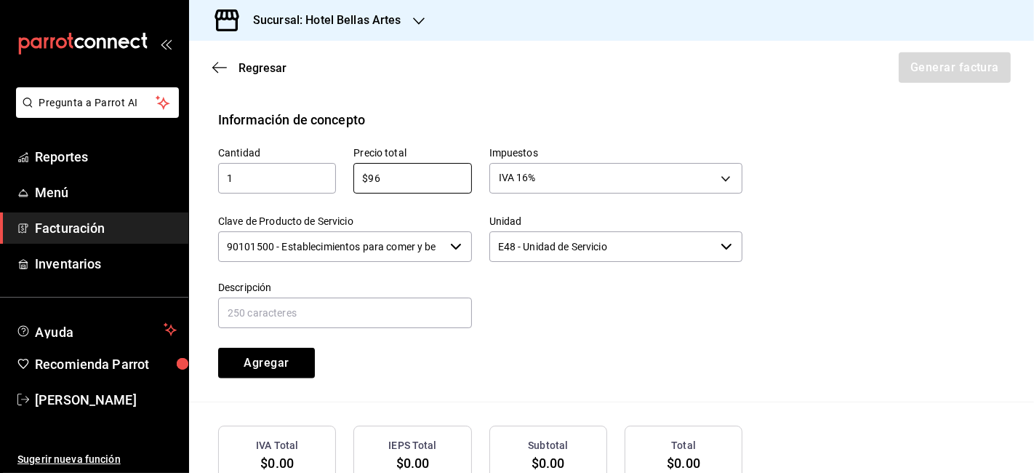
type input "$96"
click at [551, 348] on div "Cantidad 1 ​ Precio total $96 ​ Impuestos IVA 16% IVA_16 Clave de Producto de S…" at bounding box center [472, 253] width 542 height 249
click at [249, 364] on button "Agregar" at bounding box center [266, 363] width 97 height 31
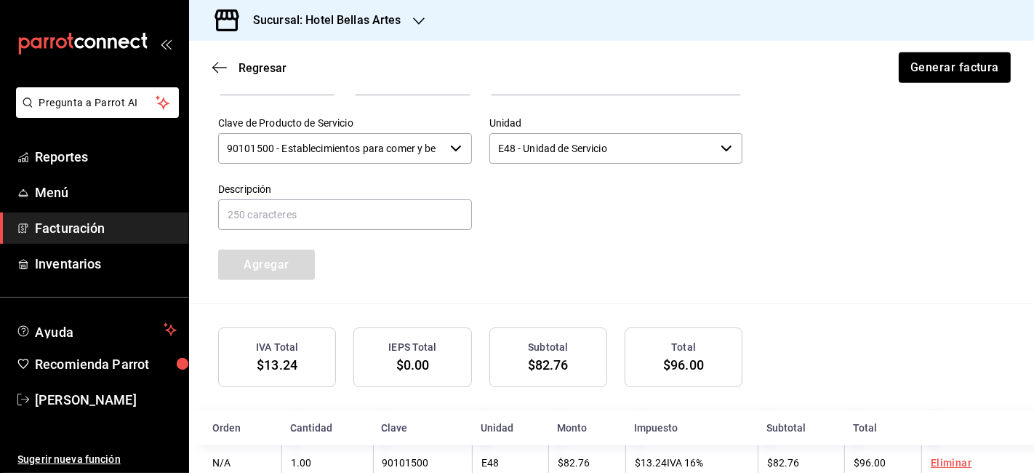
scroll to position [780, 0]
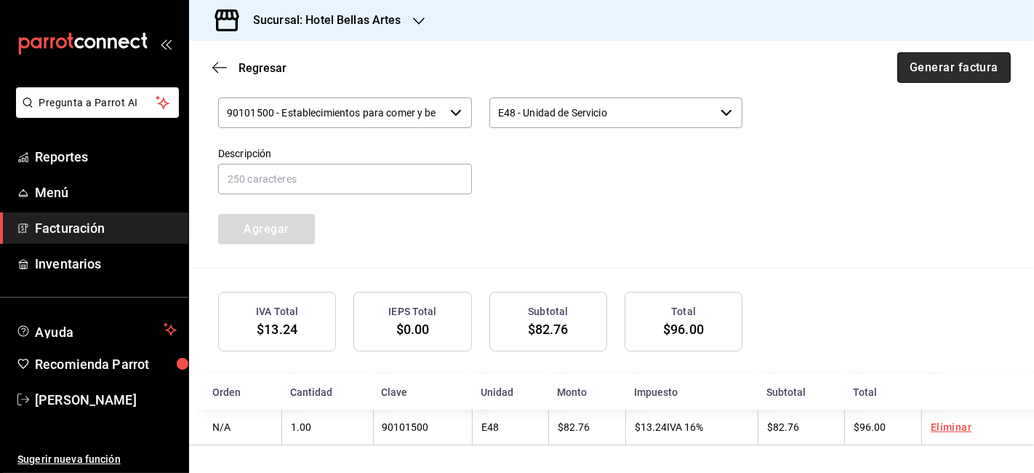
click at [932, 80] on button "Generar factura" at bounding box center [953, 67] width 113 height 31
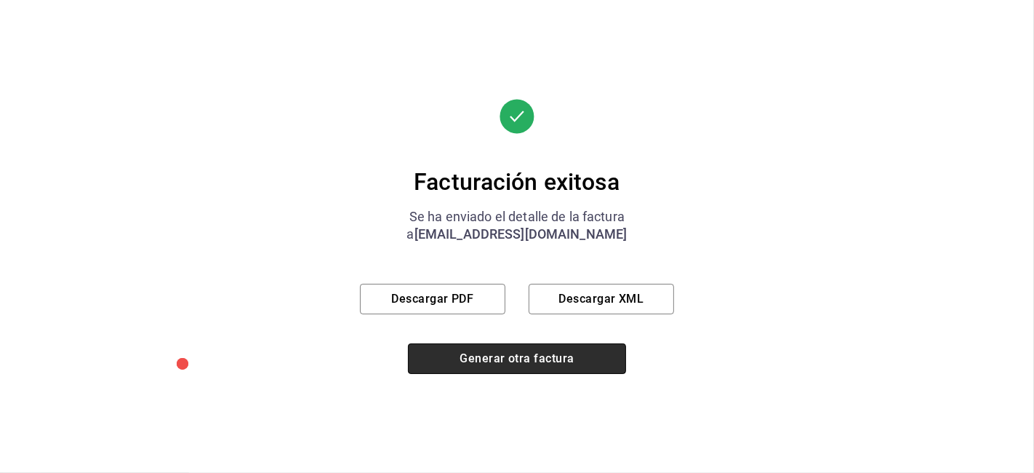
click at [569, 355] on button "Generar otra factura" at bounding box center [517, 358] width 218 height 31
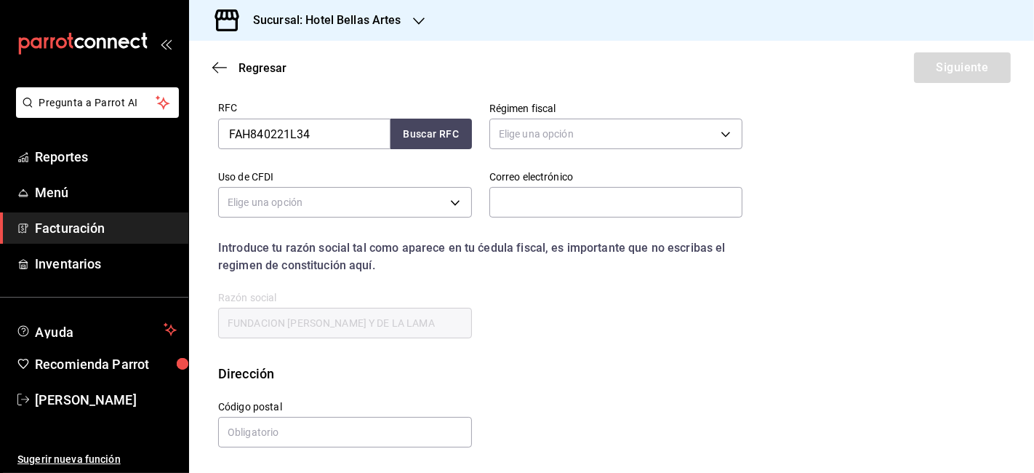
scroll to position [161, 0]
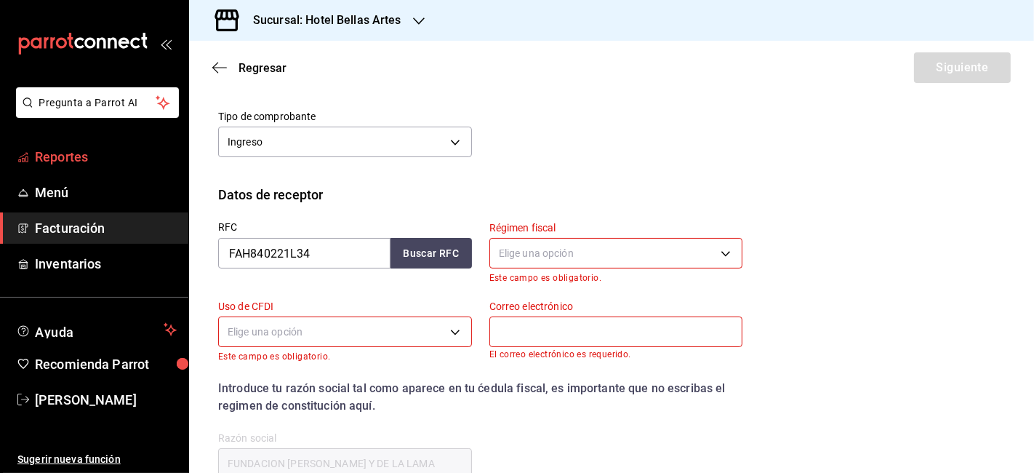
click at [89, 147] on span "Reportes" at bounding box center [106, 157] width 142 height 20
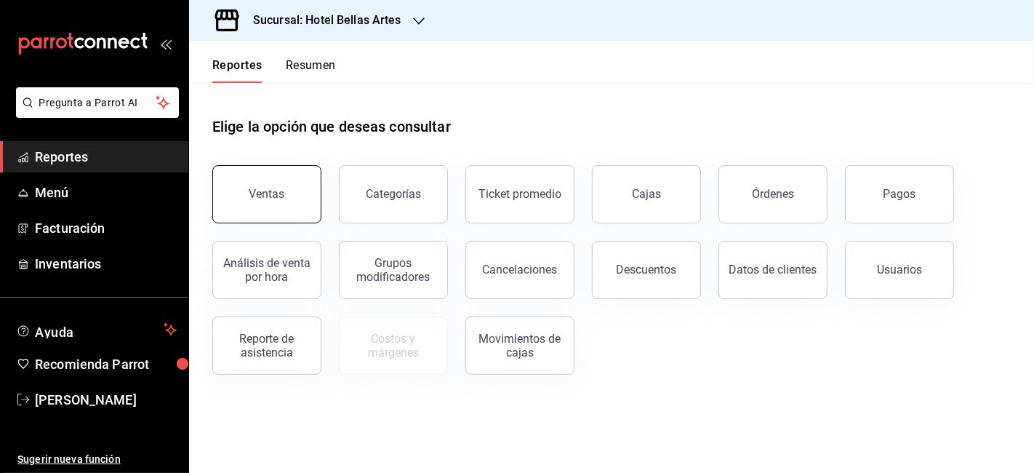
drag, startPoint x: 281, startPoint y: 191, endPoint x: 305, endPoint y: 208, distance: 28.7
click at [305, 208] on button "Ventas" at bounding box center [266, 194] width 109 height 58
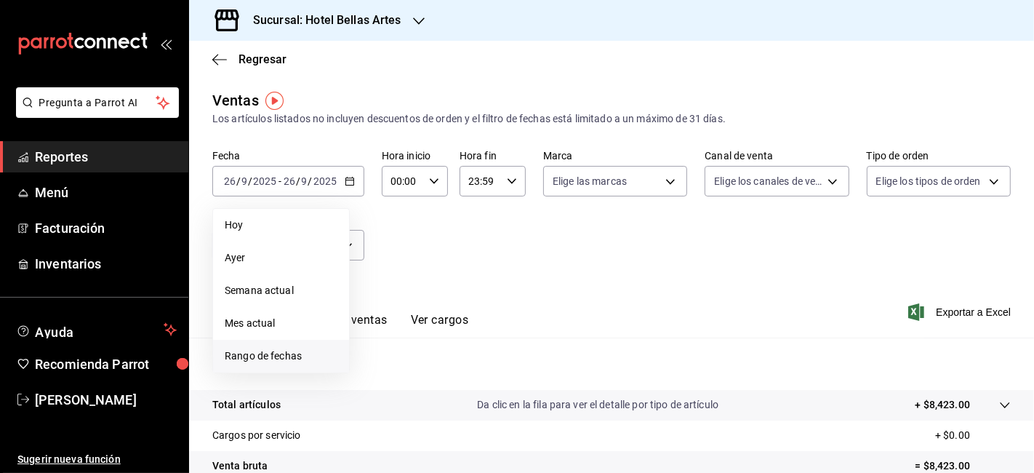
click at [289, 348] on span "Rango de fechas" at bounding box center [281, 355] width 113 height 15
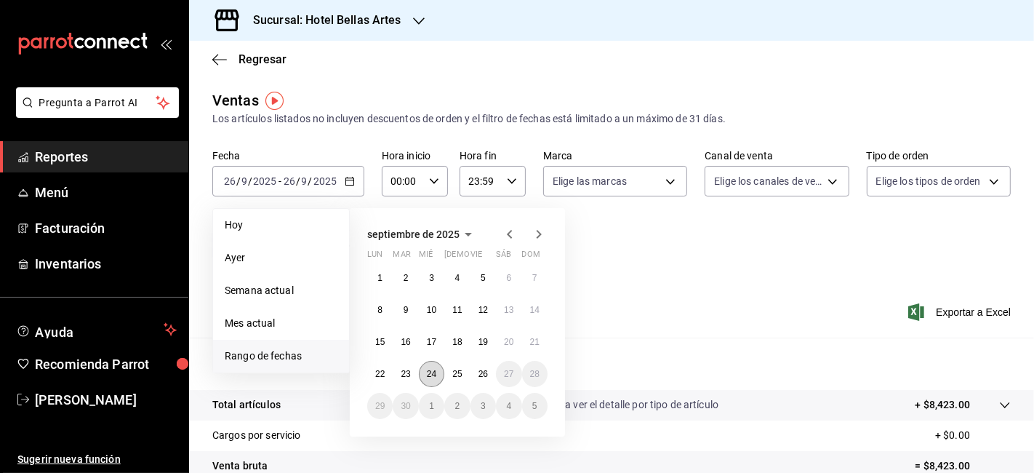
click at [434, 383] on button "24" at bounding box center [431, 374] width 25 height 26
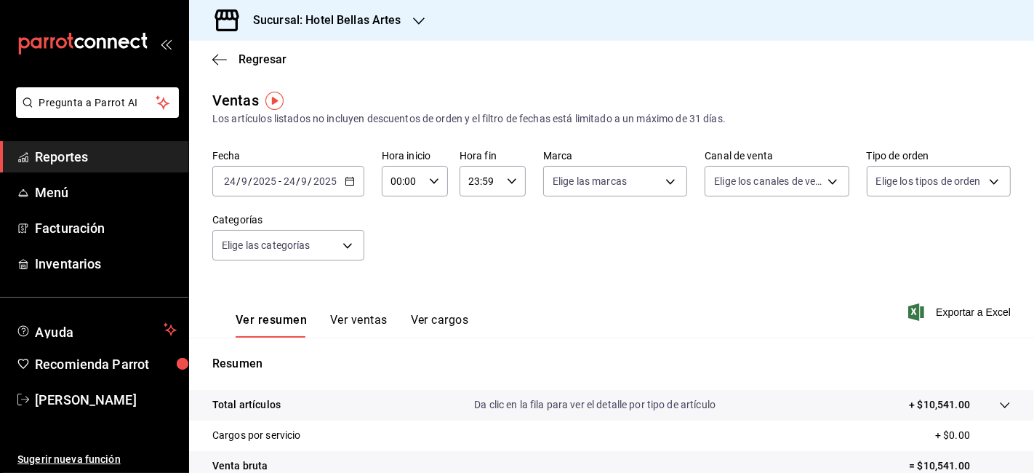
click at [369, 9] on div "Sucursal: Hotel Bellas Artes" at bounding box center [316, 20] width 230 height 41
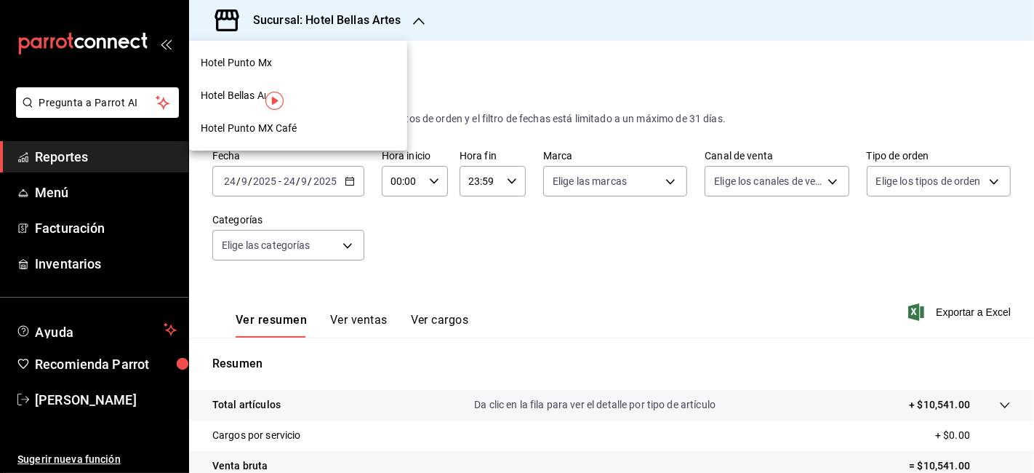
click at [272, 63] on div "Hotel Punto Mx" at bounding box center [298, 62] width 195 height 15
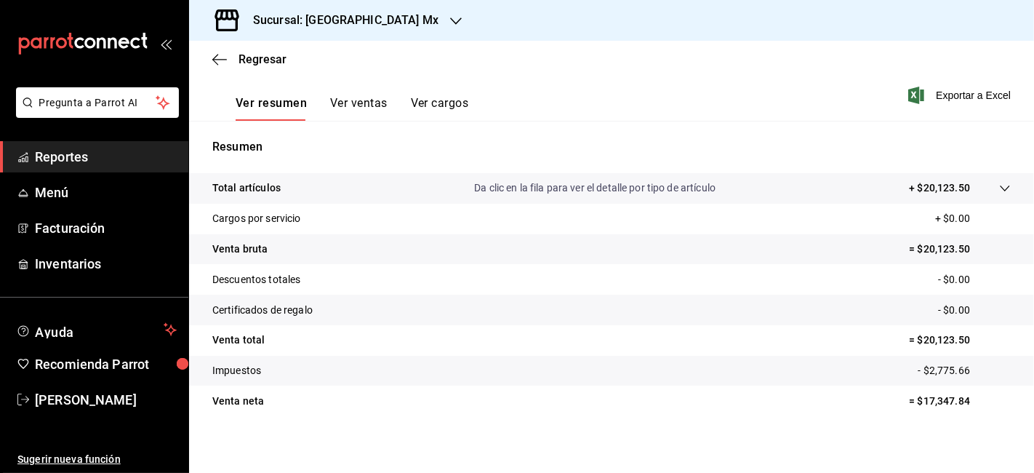
scroll to position [224, 0]
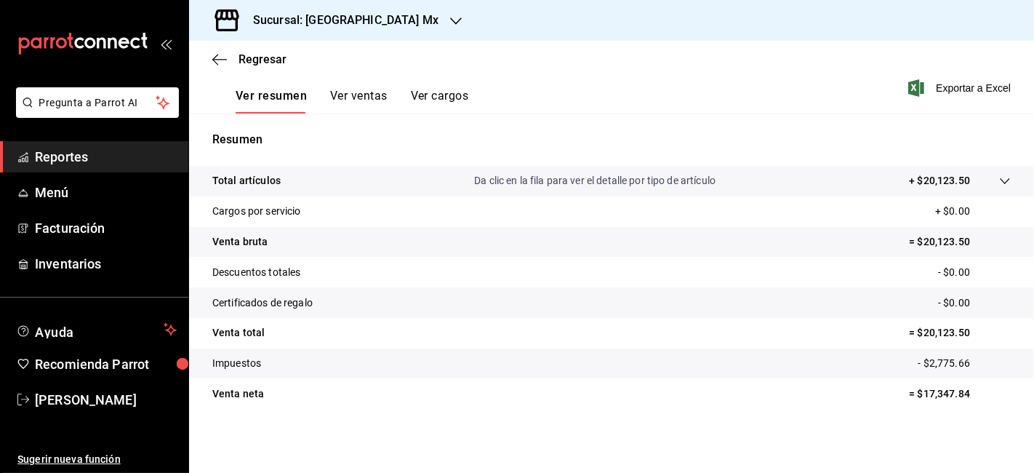
click at [365, 87] on div "Ver resumen Ver ventas Ver cargos" at bounding box center [340, 92] width 256 height 42
click at [364, 95] on button "Ver ventas" at bounding box center [358, 101] width 57 height 25
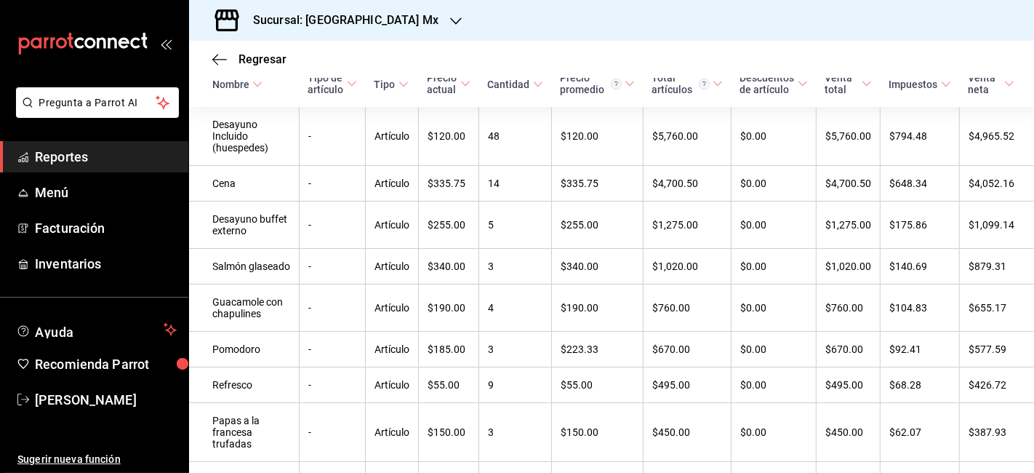
scroll to position [255, 0]
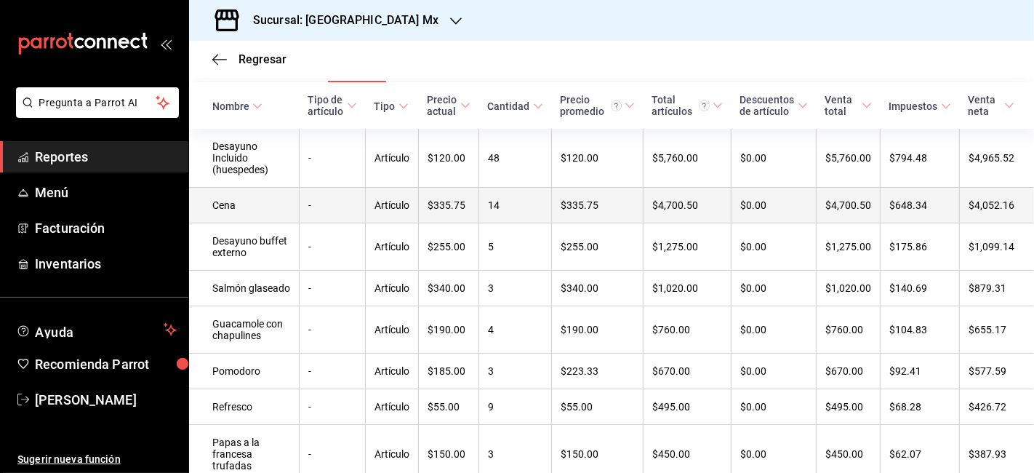
click at [554, 223] on td "$335.75" at bounding box center [598, 206] width 92 height 36
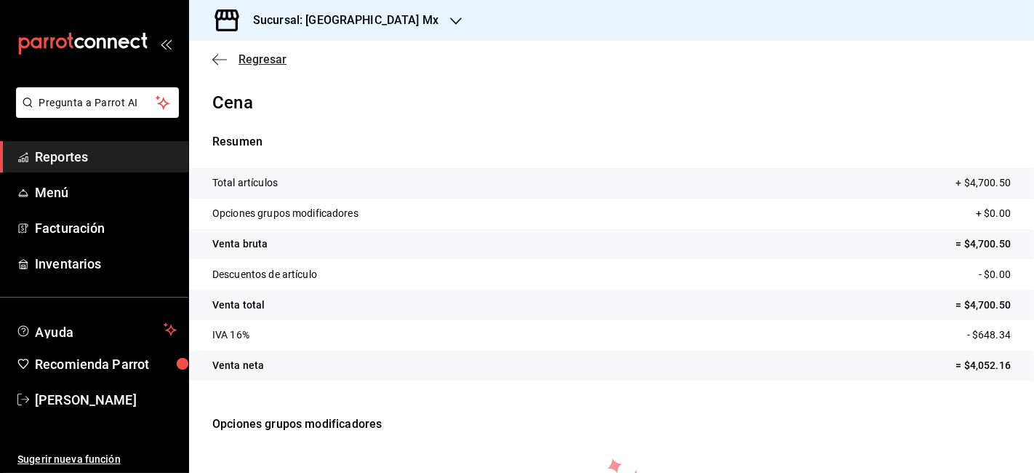
click at [243, 58] on span "Regresar" at bounding box center [263, 59] width 48 height 14
click at [252, 61] on span "Regresar" at bounding box center [263, 59] width 48 height 14
click at [140, 159] on span "Reportes" at bounding box center [106, 157] width 142 height 20
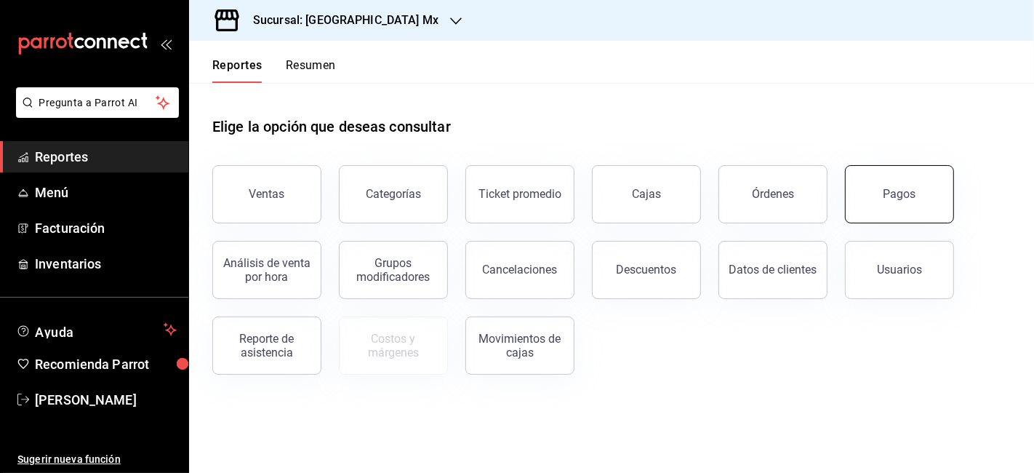
click at [881, 197] on button "Pagos" at bounding box center [899, 194] width 109 height 58
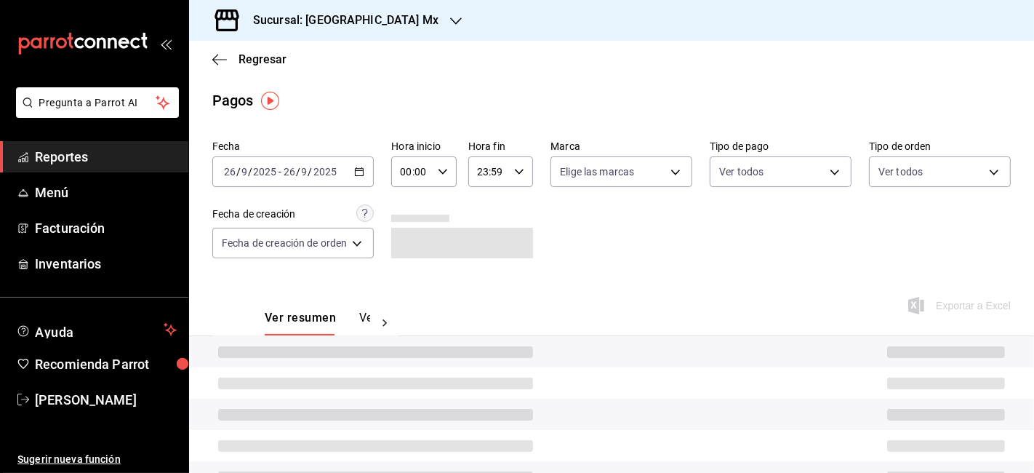
click at [326, 161] on div "[DATE] [DATE] - [DATE] [DATE]" at bounding box center [292, 171] width 161 height 31
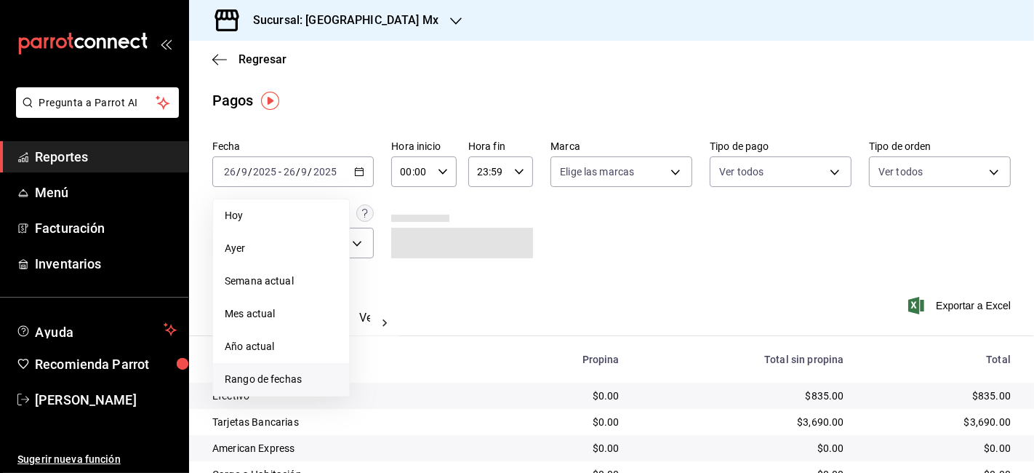
click at [275, 383] on span "Rango de fechas" at bounding box center [281, 379] width 113 height 15
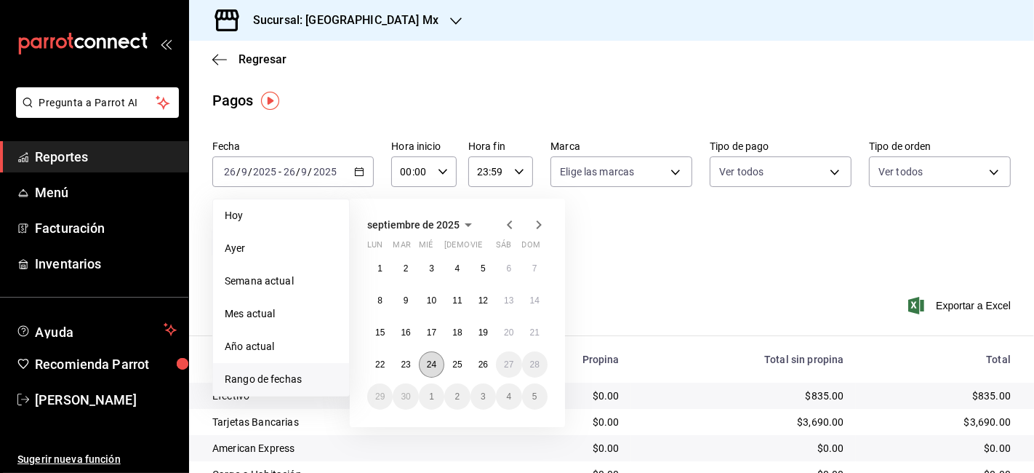
click at [428, 364] on abbr "24" at bounding box center [431, 364] width 9 height 10
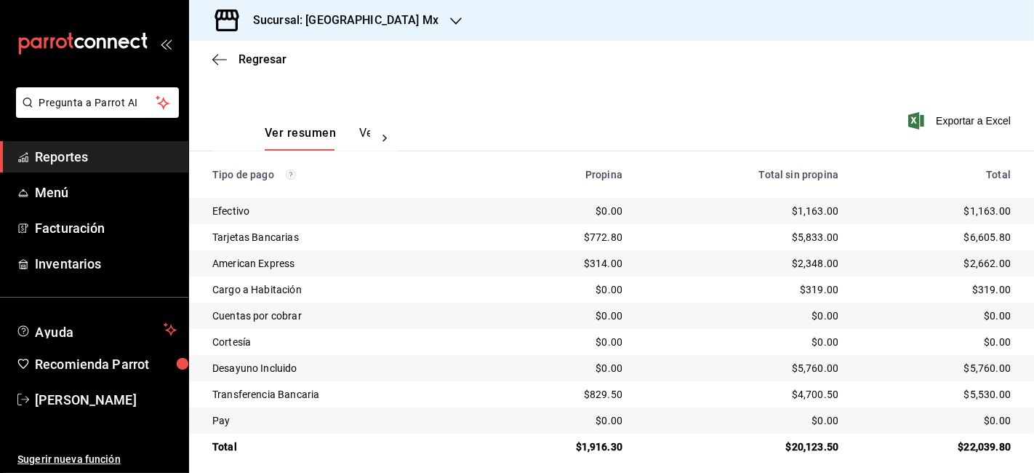
scroll to position [195, 0]
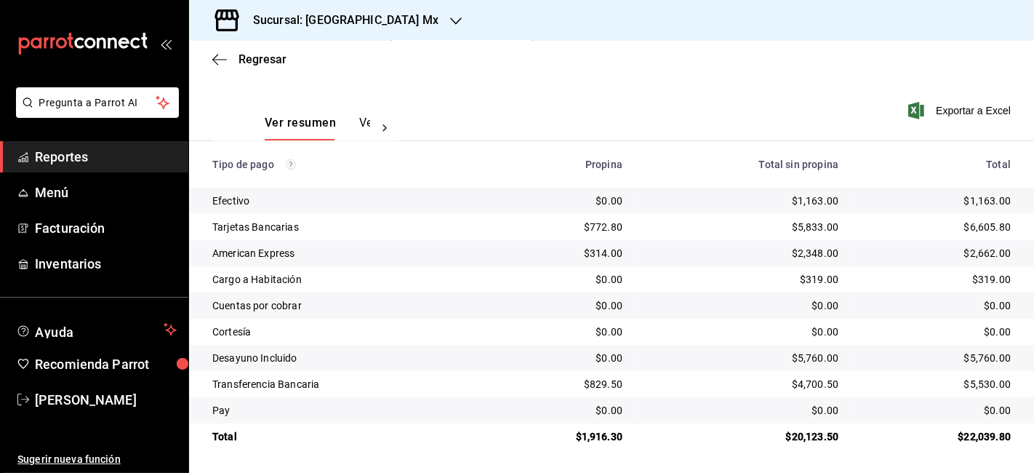
click at [540, 103] on div "Ver resumen Ver pagos Exportar a Excel" at bounding box center [611, 119] width 845 height 77
drag, startPoint x: 623, startPoint y: 385, endPoint x: 574, endPoint y: 385, distance: 49.5
click at [574, 385] on td "$829.50" at bounding box center [560, 384] width 147 height 26
click at [558, 84] on div "Ver resumen Ver pagos Exportar a Excel" at bounding box center [611, 119] width 845 height 77
click at [263, 57] on span "Regresar" at bounding box center [263, 59] width 48 height 14
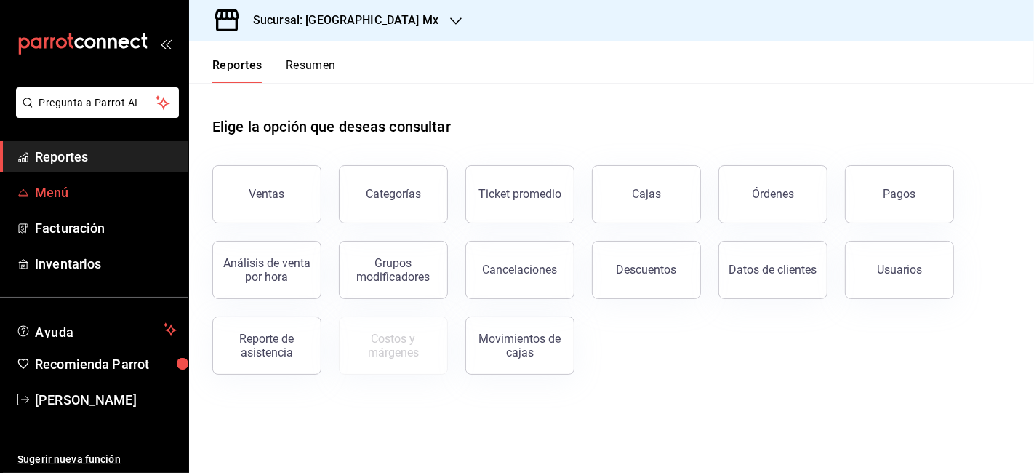
click at [49, 183] on span "Menú" at bounding box center [106, 193] width 142 height 20
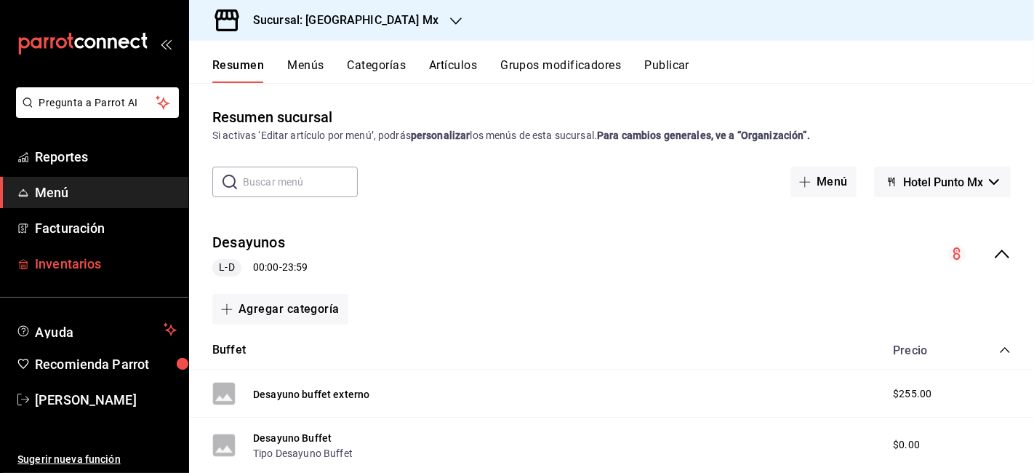
click at [67, 260] on span "Inventarios" at bounding box center [106, 264] width 142 height 20
